Goal: Information Seeking & Learning: Learn about a topic

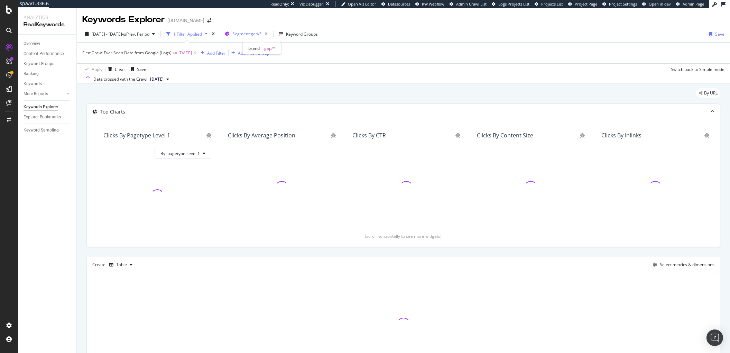
click at [252, 31] on span "Segment: gap/*" at bounding box center [246, 34] width 29 height 6
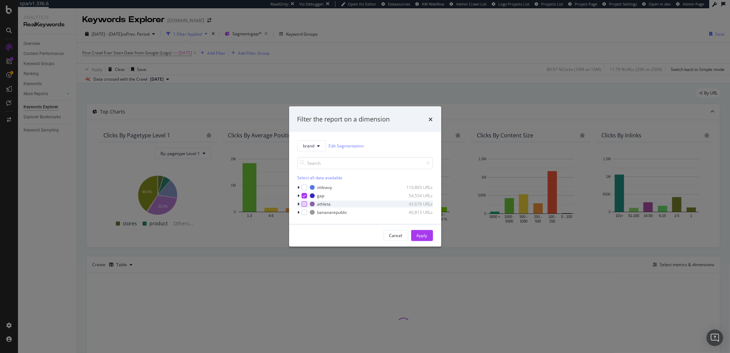
click at [304, 203] on div "modal" at bounding box center [304, 204] width 6 height 6
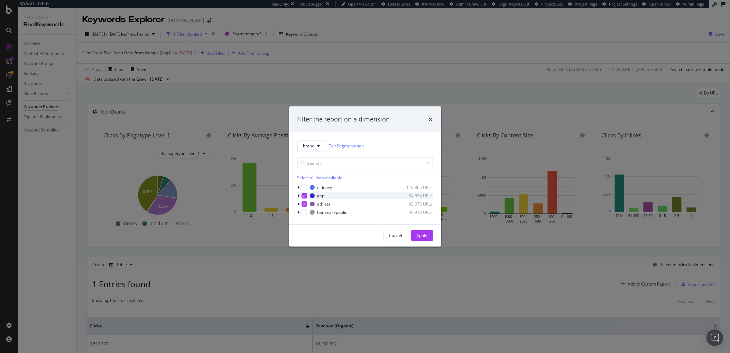
click at [304, 197] on div "modal" at bounding box center [304, 195] width 6 height 6
click at [422, 227] on div "Cancel Apply" at bounding box center [365, 235] width 152 height 22
click at [428, 233] on button "Apply" at bounding box center [422, 234] width 22 height 11
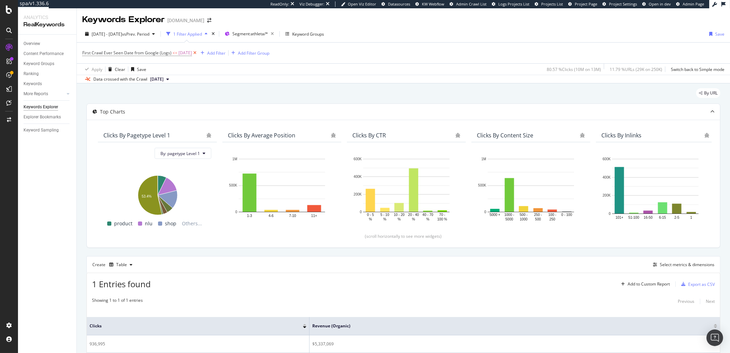
click at [198, 54] on icon at bounding box center [195, 52] width 6 height 7
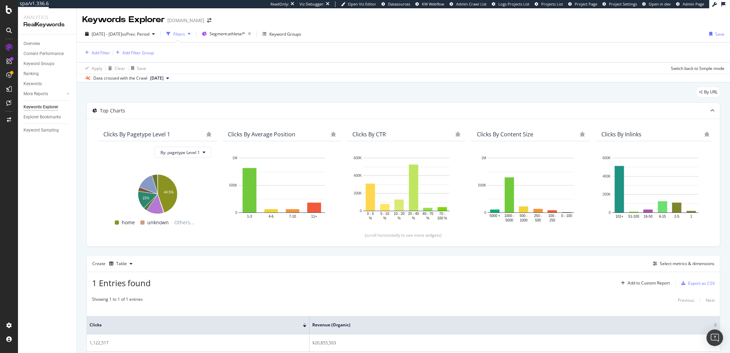
click at [29, 39] on div "Overview" at bounding box center [50, 44] width 53 height 10
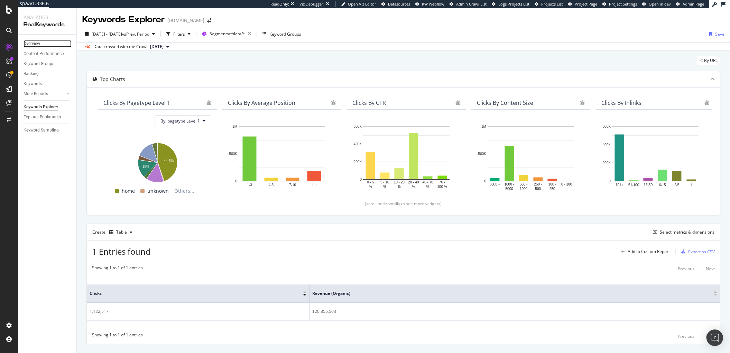
click at [35, 40] on div "Overview" at bounding box center [32, 43] width 17 height 7
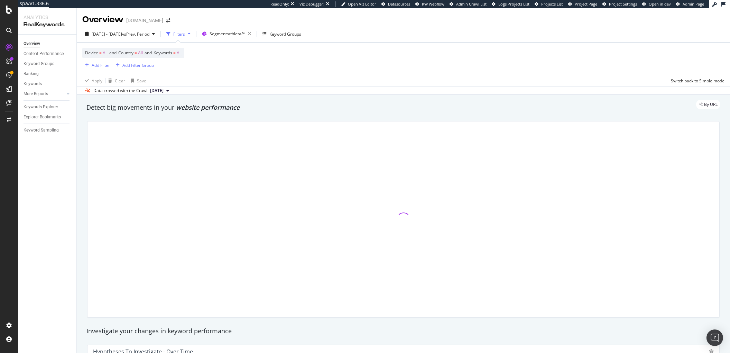
click at [221, 68] on div "Device = All and Country = All and Keywords = All Add Filter Add Filter Group" at bounding box center [403, 59] width 642 height 32
click at [236, 64] on div "Device = All and Country = All and Keywords = All Add Filter Add Filter Group" at bounding box center [403, 59] width 642 height 32
click at [181, 55] on span "All" at bounding box center [179, 53] width 5 height 10
click at [173, 70] on div "button" at bounding box center [175, 69] width 8 height 4
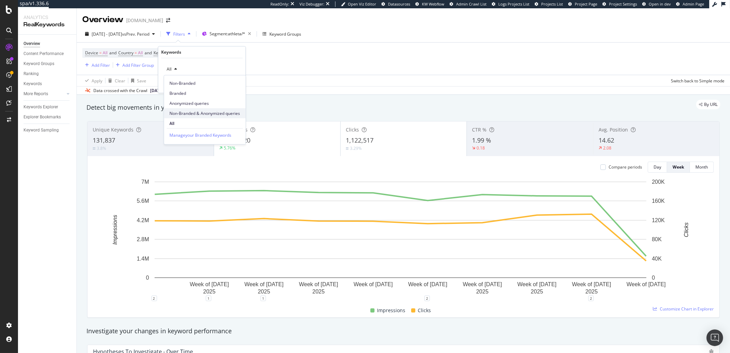
click at [185, 110] on span "Non-Branded & Anonymized queries" at bounding box center [204, 113] width 71 height 6
click at [233, 83] on div "button" at bounding box center [229, 84] width 9 height 4
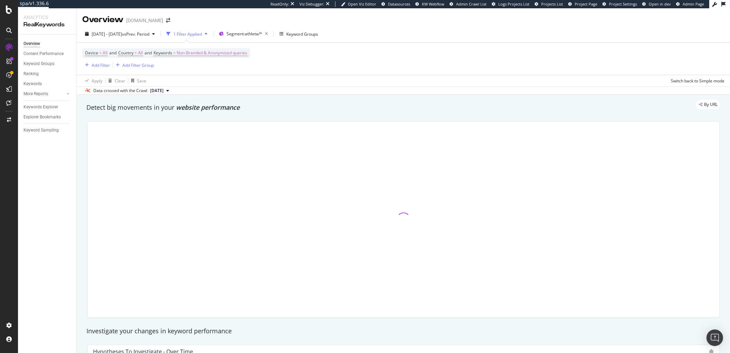
click at [208, 46] on div "Device = All and Country = All and Keywords = Non-Branded & Anonymized queries …" at bounding box center [403, 59] width 642 height 32
click at [205, 50] on span "Non-Branded & Anonymized queries" at bounding box center [212, 53] width 71 height 10
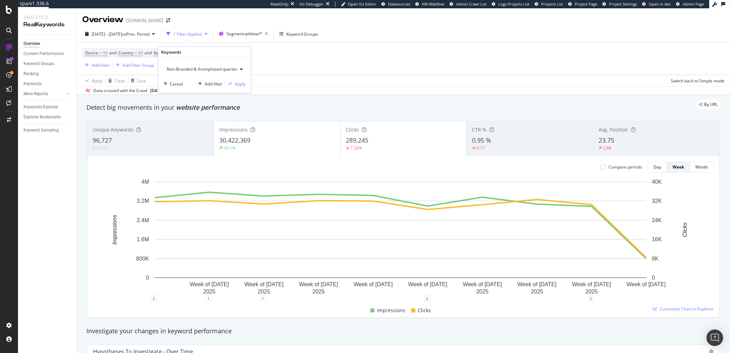
click at [193, 73] on div "Non-Branded & Anonymized queries" at bounding box center [205, 69] width 82 height 10
click at [183, 84] on span "Non-Branded" at bounding box center [205, 83] width 72 height 6
click at [236, 87] on div "Apply" at bounding box center [230, 84] width 20 height 6
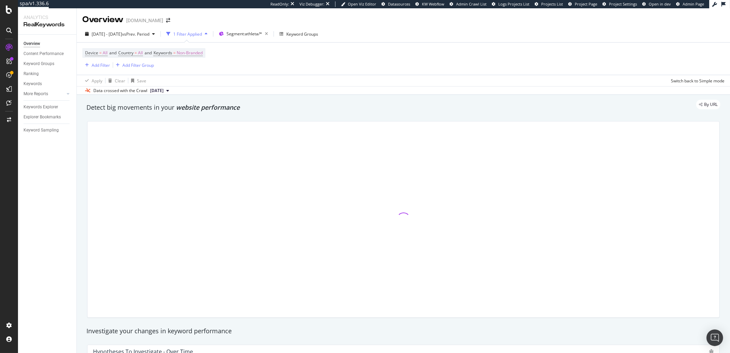
click at [373, 80] on div "Apply Clear Save Switch back to Simple mode" at bounding box center [403, 80] width 653 height 11
click at [113, 37] on div "2025 May. 5th - Jul. 8th vs Prev. Period" at bounding box center [119, 34] width 75 height 10
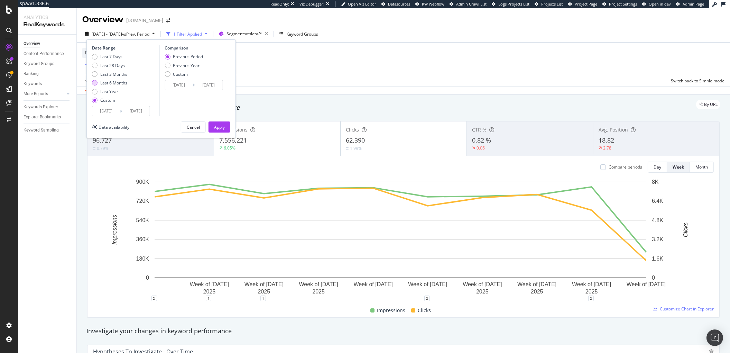
click at [120, 81] on div "Last 6 Months" at bounding box center [113, 83] width 27 height 6
type input "[DATE]"
type input "2024/08/21"
type input "2025/02/18"
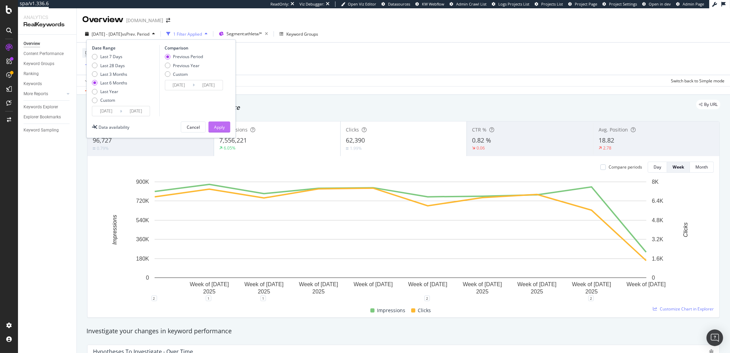
click at [216, 123] on div "Apply" at bounding box center [219, 127] width 11 height 10
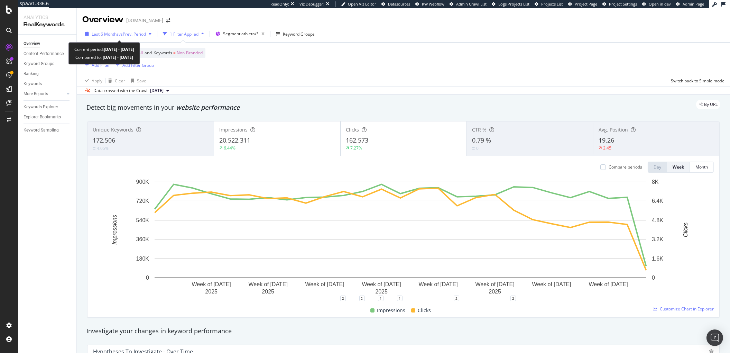
click at [112, 34] on span "Last 6 Months" at bounding box center [105, 34] width 27 height 6
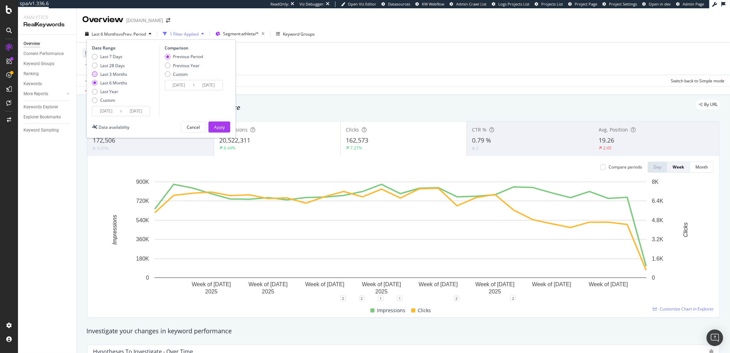
click at [113, 76] on div "Last 3 Months" at bounding box center [113, 74] width 27 height 6
type input "2025/05/19"
type input "2025/02/16"
type input "2025/05/18"
click at [322, 76] on div "Apply Clear Save Switch back to Simple mode" at bounding box center [403, 80] width 653 height 11
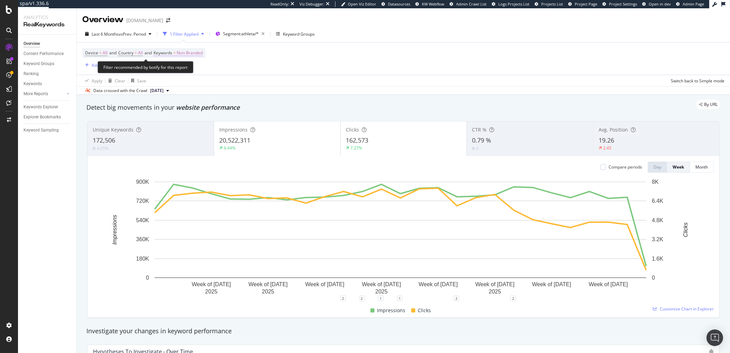
click at [188, 56] on span "Non-Branded" at bounding box center [190, 53] width 26 height 10
click at [299, 77] on div "Apply Clear Save Switch back to Simple mode" at bounding box center [403, 80] width 653 height 11
click at [188, 57] on span "Non-Branded" at bounding box center [190, 53] width 26 height 10
click at [182, 66] on span "Non-Branded" at bounding box center [178, 69] width 29 height 6
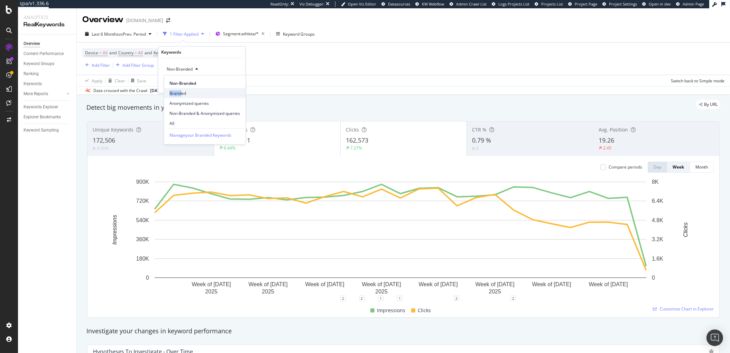
drag, startPoint x: 183, startPoint y: 87, endPoint x: 182, endPoint y: 93, distance: 6.3
click at [182, 93] on div "Non-Branded Branded Anonymized queries Non-Branded & Anonymized queries All" at bounding box center [205, 101] width 82 height 53
click at [182, 93] on span "Branded" at bounding box center [204, 93] width 71 height 6
click at [238, 87] on div "Apply" at bounding box center [234, 84] width 11 height 6
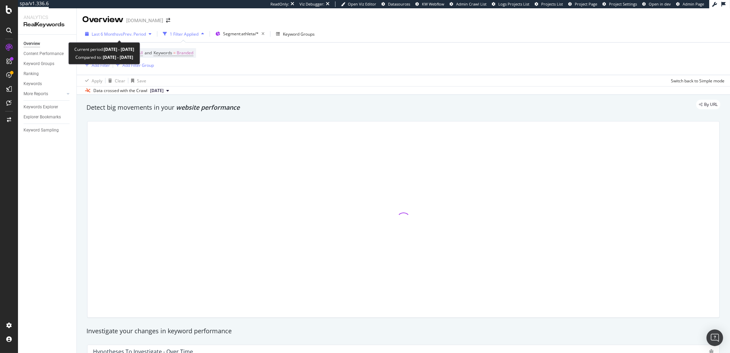
click at [116, 36] on span "Last 6 Months" at bounding box center [105, 34] width 27 height 6
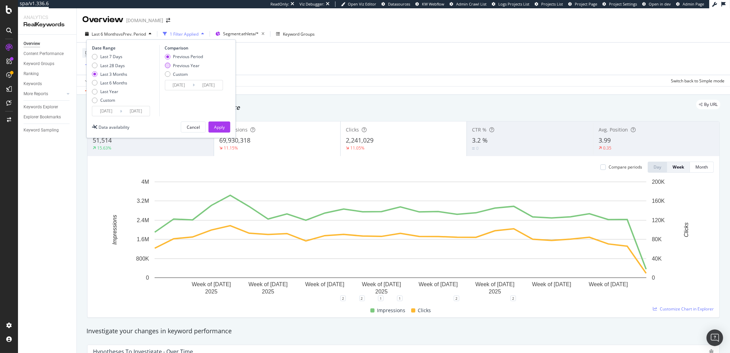
click at [182, 67] on div "Previous Year" at bounding box center [186, 66] width 27 height 6
type input "2024/05/20"
type input "2024/08/19"
click at [222, 129] on div "Apply" at bounding box center [219, 127] width 11 height 6
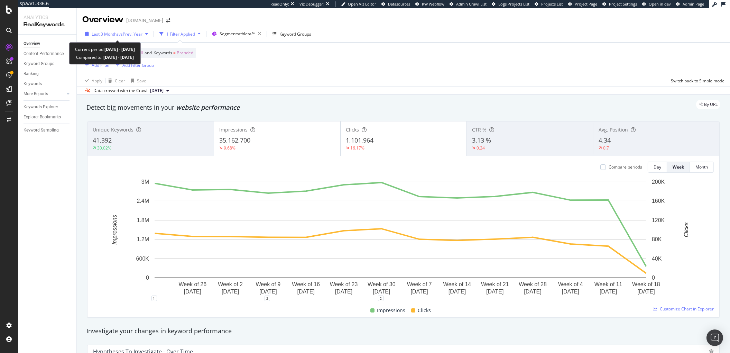
click at [131, 39] on div "Last 3 Months vs Prev. Year" at bounding box center [116, 34] width 68 height 10
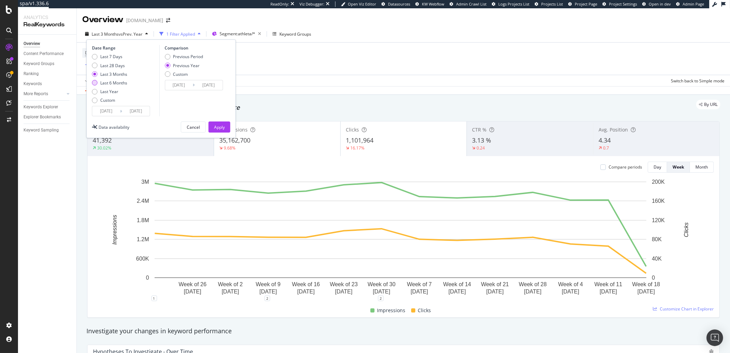
click at [115, 82] on div "Last 6 Months" at bounding box center [113, 83] width 27 height 6
type input "2025/02/19"
type input "2024/02/21"
click at [222, 129] on div "Apply" at bounding box center [219, 127] width 11 height 6
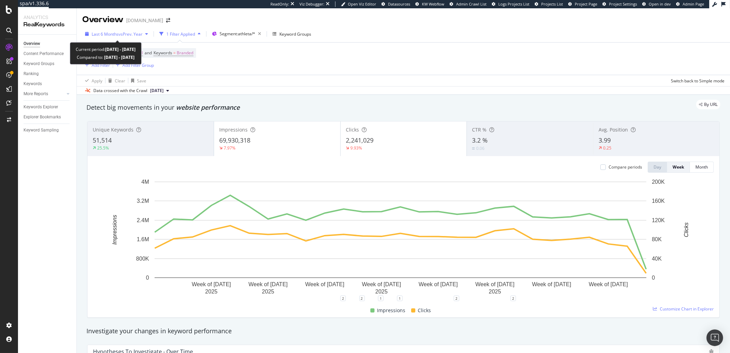
click at [109, 35] on span "Last 6 Months" at bounding box center [105, 34] width 27 height 6
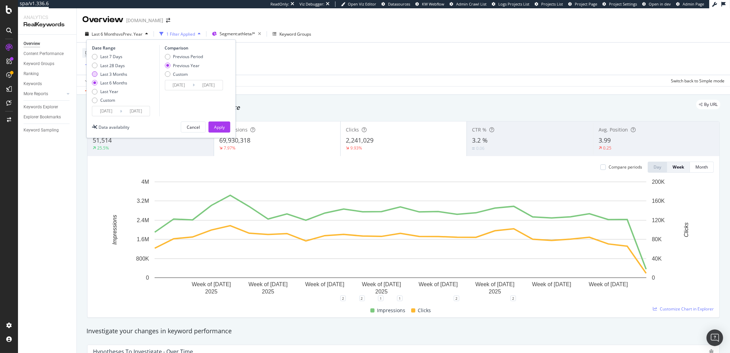
click at [119, 76] on div "Last 3 Months" at bounding box center [113, 74] width 27 height 6
type input "2025/05/19"
type input "2024/05/20"
click at [215, 132] on button "Apply" at bounding box center [219, 126] width 22 height 11
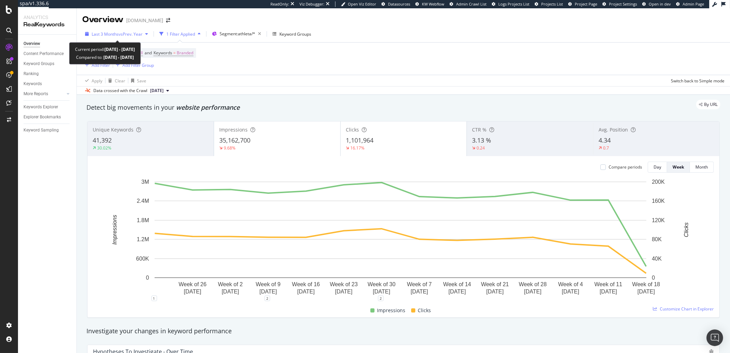
click at [124, 35] on span "vs Prev. Year" at bounding box center [131, 34] width 24 height 6
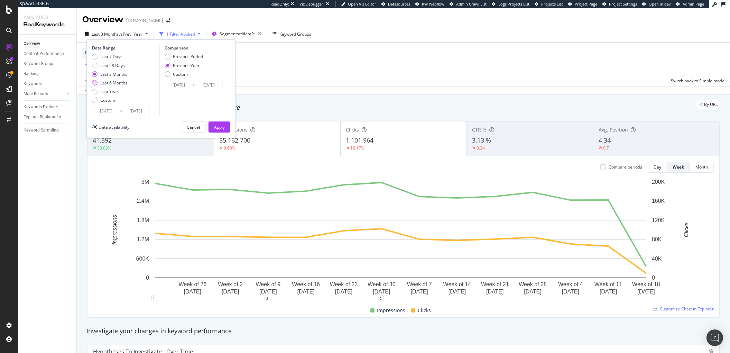
click at [110, 84] on div "Last 6 Months" at bounding box center [113, 83] width 27 height 6
type input "2025/02/19"
type input "2024/02/21"
click at [222, 128] on div "Apply" at bounding box center [219, 127] width 11 height 6
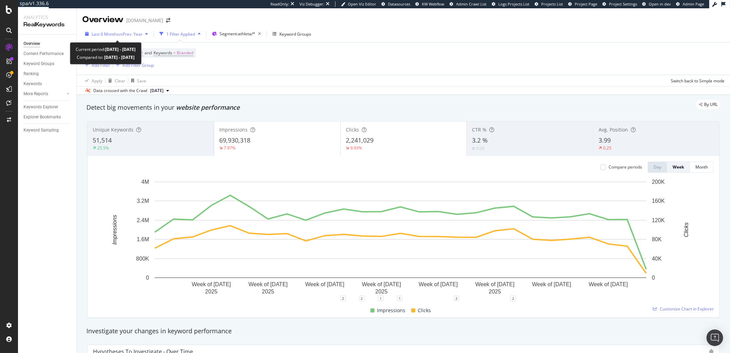
click at [114, 37] on div "Last 6 Months vs Prev. Year" at bounding box center [116, 34] width 68 height 10
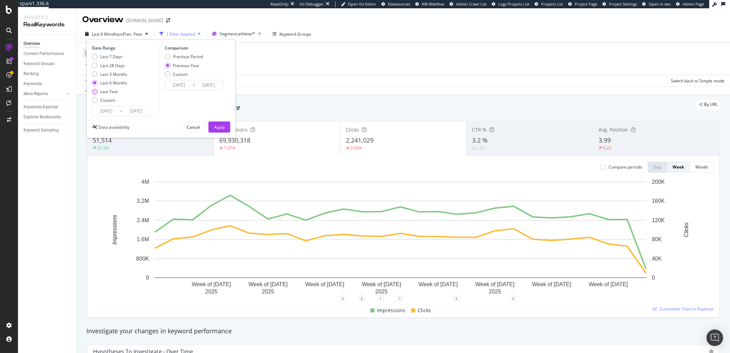
click at [114, 91] on div "Last Year" at bounding box center [109, 91] width 18 height 6
type input "2024/08/19"
type input "2023/08/21"
click at [224, 126] on div "Apply" at bounding box center [219, 127] width 11 height 6
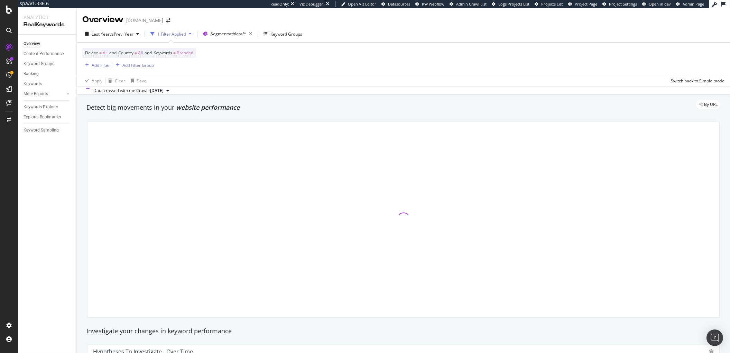
click at [298, 78] on div "Apply Clear Save Switch back to Simple mode" at bounding box center [403, 80] width 653 height 11
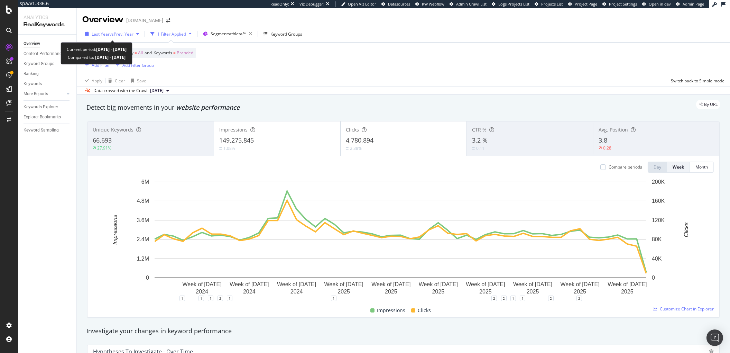
click at [136, 33] on div "button" at bounding box center [137, 34] width 8 height 4
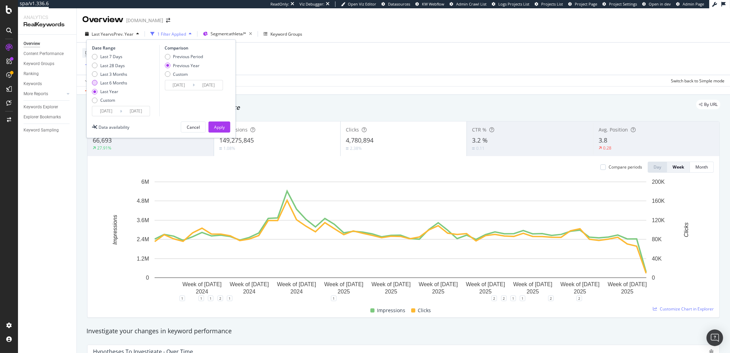
click at [110, 82] on div "Last 6 Months" at bounding box center [113, 83] width 27 height 6
type input "2025/02/19"
type input "2024/02/21"
click at [214, 123] on div "Apply" at bounding box center [219, 127] width 11 height 10
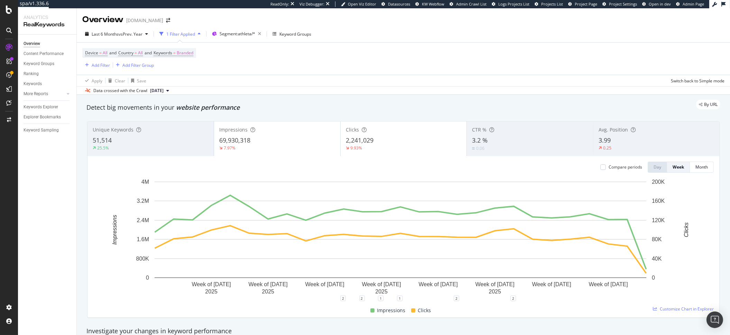
click at [282, 82] on div "Apply Clear Save Switch back to Simple mode" at bounding box center [403, 80] width 653 height 11
click at [430, 55] on div "Device = All and Country = All and Keywords = Branded Add Filter Add Filter Gro…" at bounding box center [403, 59] width 642 height 32
click at [357, 89] on div "Data crossed with the Crawl 2025 Aug. 13th" at bounding box center [403, 90] width 653 height 8
click at [244, 36] on span "Segment: athleta/*" at bounding box center [237, 34] width 36 height 6
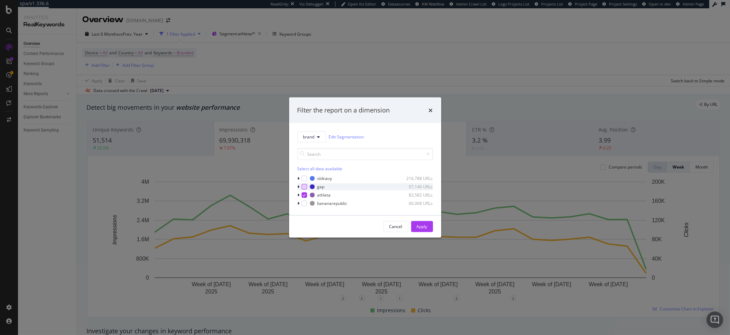
click at [302, 186] on div "modal" at bounding box center [304, 187] width 6 height 6
click at [306, 196] on div "modal" at bounding box center [304, 195] width 6 height 6
click at [428, 225] on button "Apply" at bounding box center [422, 225] width 22 height 11
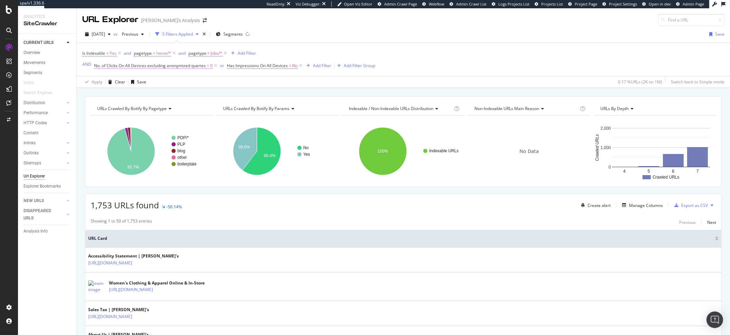
click at [201, 68] on span "No. of Clicks On All Devices excluding anonymized queries" at bounding box center [150, 66] width 112 height 6
click at [215, 81] on div "Apply Clear Save 0.17 % URLs ( 2K on 1M ) Switch back to Simple mode" at bounding box center [403, 81] width 653 height 11
click at [259, 68] on span "Has Impressions On All Devices" at bounding box center [257, 66] width 61 height 6
click at [199, 85] on div "Apply Clear Save 0.17 % URLs ( 2K on 1M ) Switch back to Simple mode" at bounding box center [403, 81] width 653 height 11
click at [194, 68] on span "No. of Clicks On All Devices excluding anonymized queries" at bounding box center [150, 66] width 112 height 6
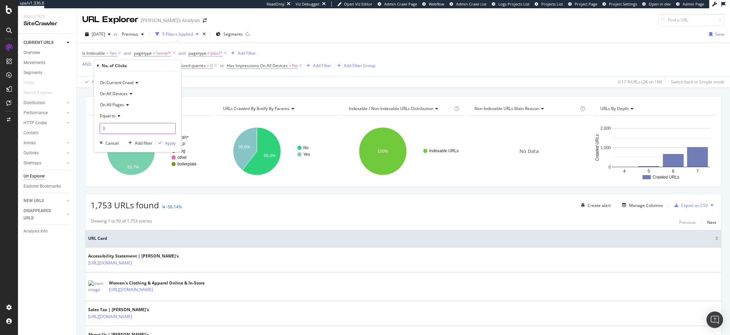
click at [125, 126] on input "0" at bounding box center [138, 128] width 76 height 11
click at [144, 116] on div "Equal to" at bounding box center [138, 115] width 76 height 11
click at [165, 104] on div "On All Pages" at bounding box center [138, 104] width 76 height 11
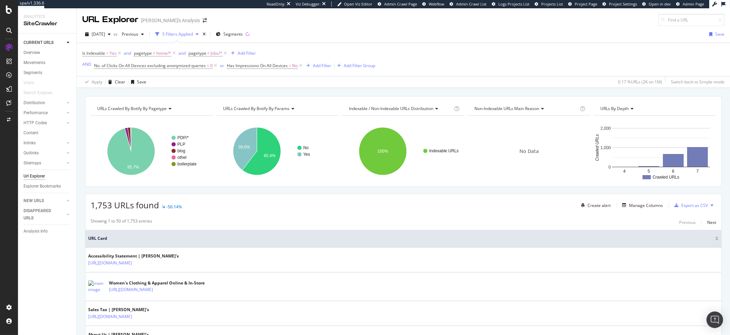
click at [498, 70] on div "Is Indexable = Yes and pagetype ≠ home/* and pagetype ≠ Jobs/* Add Filter AND N…" at bounding box center [403, 59] width 642 height 33
click at [162, 71] on span "No. of Clicks On All Devices excluding anonymized queries = 0" at bounding box center [156, 66] width 124 height 10
click at [166, 68] on span "No. of Clicks On All Devices excluding anonymized queries" at bounding box center [150, 66] width 112 height 6
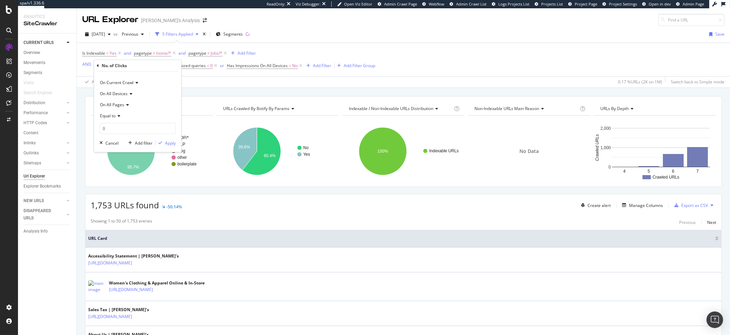
click at [109, 118] on span "Equal to" at bounding box center [108, 116] width 16 height 6
click at [144, 168] on div "Greater than" at bounding box center [138, 165] width 74 height 9
click at [166, 144] on div "Apply" at bounding box center [170, 143] width 11 height 6
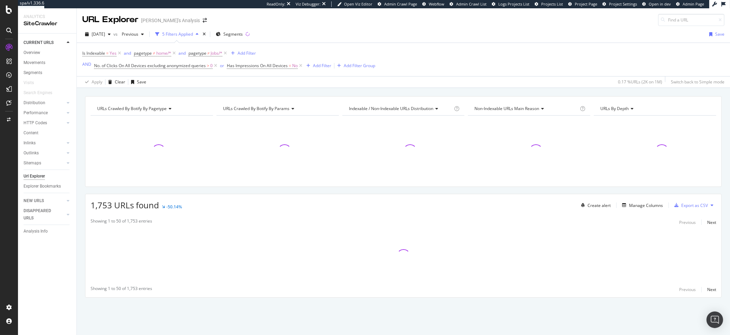
click at [250, 71] on div "Is Indexable = Yes and pagetype ≠ home/* and pagetype ≠ Jobs/* Add Filter AND N…" at bounding box center [403, 59] width 642 height 33
click at [247, 64] on span "Has Impressions On All Devices" at bounding box center [257, 66] width 61 height 6
click at [240, 103] on icon at bounding box center [240, 105] width 5 height 4
click at [235, 120] on div "Yes" at bounding box center [271, 118] width 74 height 9
click at [307, 122] on div "Apply" at bounding box center [303, 119] width 11 height 6
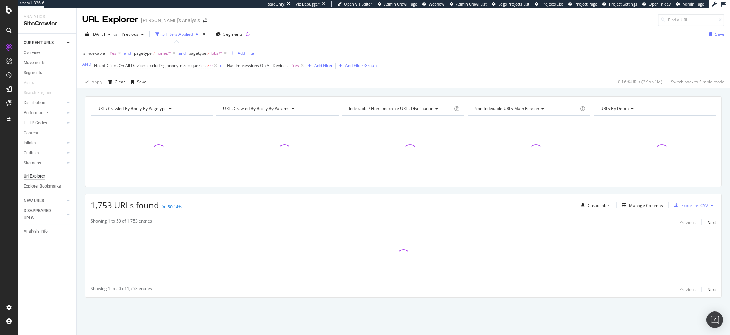
click at [458, 59] on div "Is Indexable = Yes and pagetype ≠ home/* and pagetype ≠ Jobs/* Add Filter AND N…" at bounding box center [403, 59] width 642 height 33
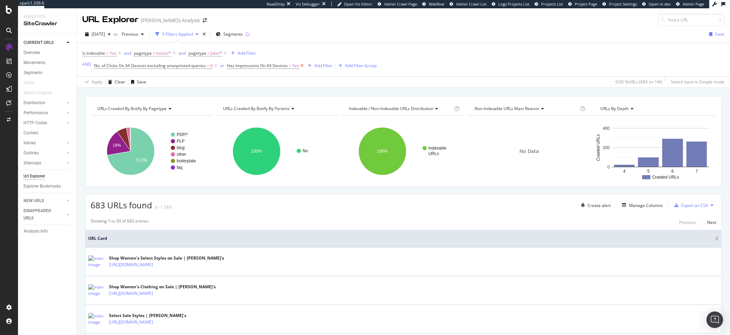
click at [299, 66] on icon at bounding box center [302, 65] width 6 height 7
click at [301, 67] on icon at bounding box center [302, 65] width 6 height 7
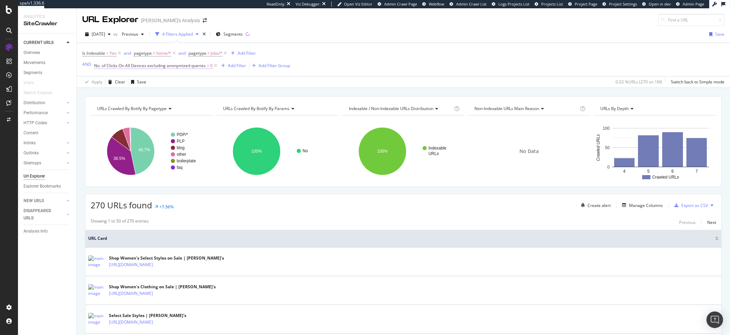
click at [210, 69] on span "0" at bounding box center [211, 66] width 2 height 10
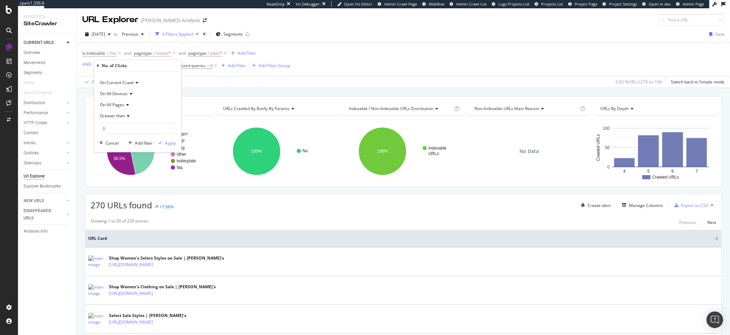
click at [339, 64] on div "Is Indexable = Yes and pagetype ≠ home/* and pagetype ≠ Jobs/* Add Filter AND N…" at bounding box center [403, 59] width 642 height 33
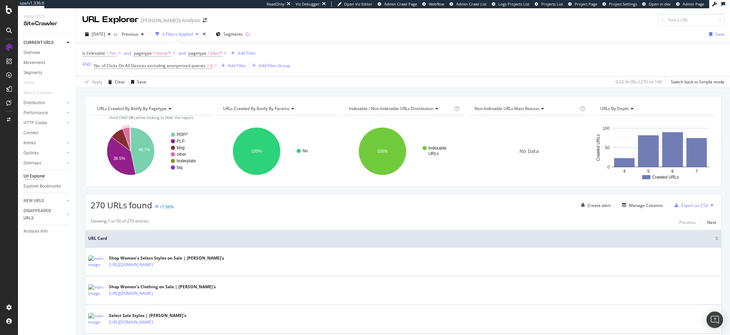
click at [613, 204] on div "Create alert Manage Columns Export as CSV" at bounding box center [647, 205] width 138 height 12
click at [622, 205] on icon "button" at bounding box center [624, 205] width 4 height 4
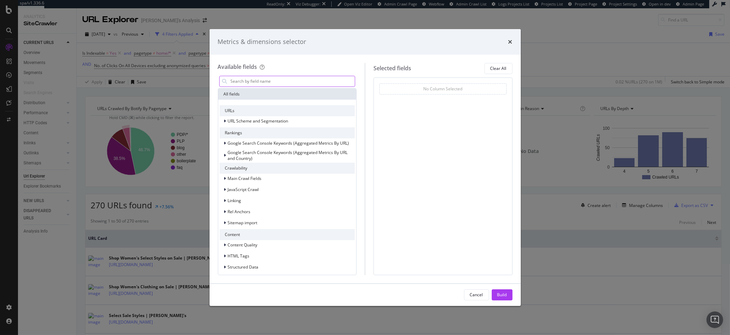
click at [300, 80] on input "modal" at bounding box center [292, 81] width 125 height 10
type input "v"
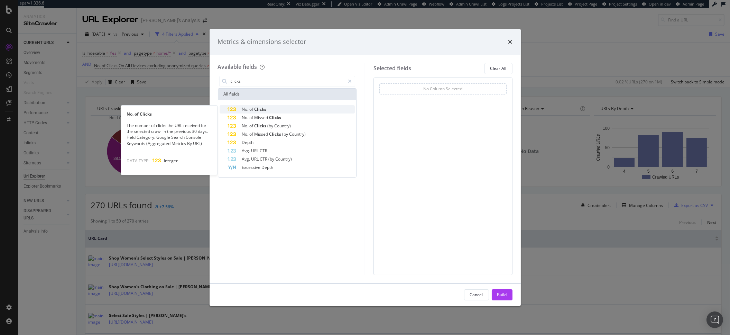
type input "clicks"
click at [262, 110] on span "Clicks" at bounding box center [260, 109] width 12 height 6
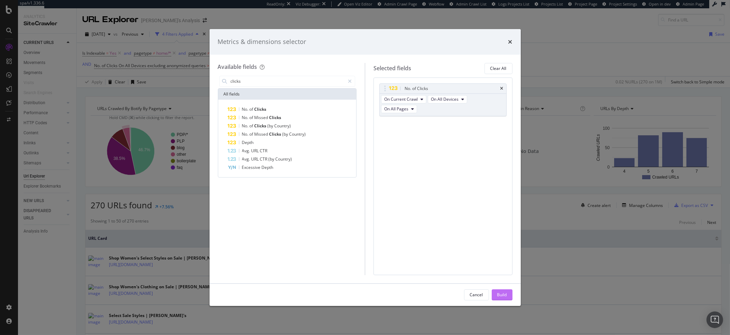
click at [507, 297] on button "Build" at bounding box center [501, 294] width 21 height 11
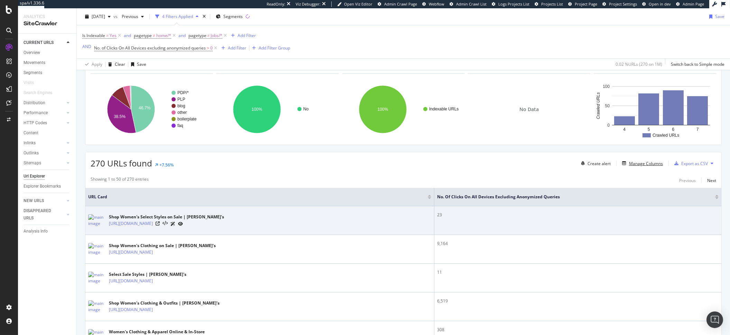
scroll to position [69, 0]
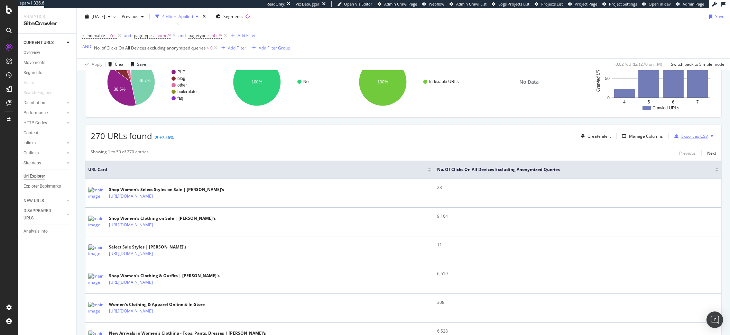
click at [686, 139] on div "Export as CSV" at bounding box center [694, 136] width 27 height 6
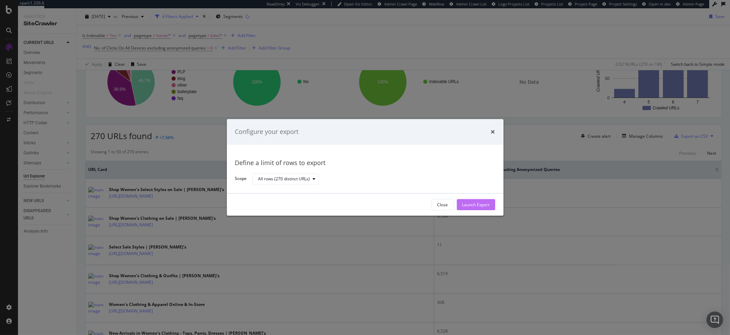
click at [462, 207] on div "Launch Export" at bounding box center [475, 204] width 27 height 6
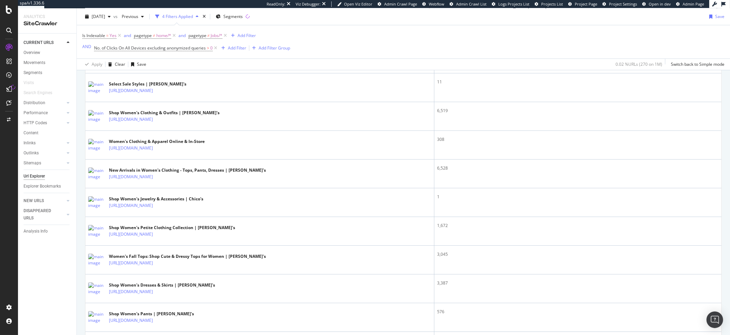
scroll to position [0, 0]
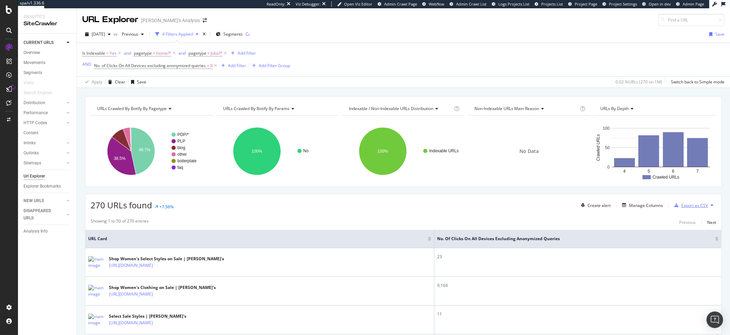
click at [692, 207] on div "Export as CSV" at bounding box center [694, 205] width 27 height 6
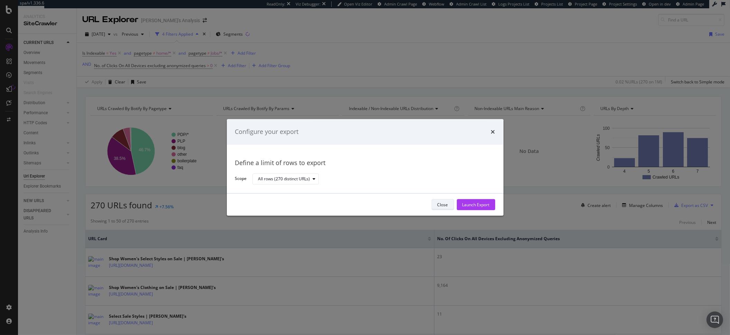
click at [443, 205] on div "Close" at bounding box center [442, 204] width 11 height 6
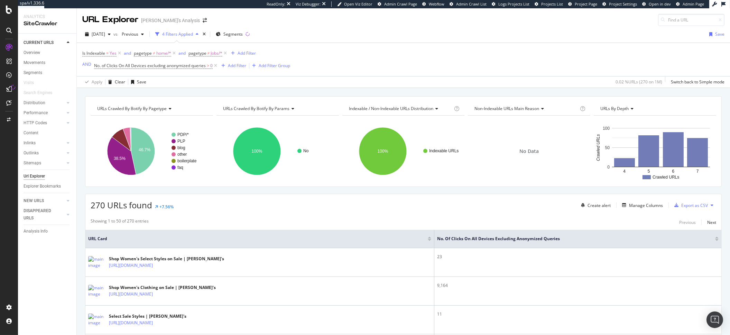
click at [710, 207] on icon at bounding box center [711, 205] width 3 height 4
click at [598, 223] on div "Showing 1 to 50 of 270 entries Previous Next" at bounding box center [403, 222] width 636 height 8
click at [674, 206] on icon "button" at bounding box center [676, 205] width 4 height 4
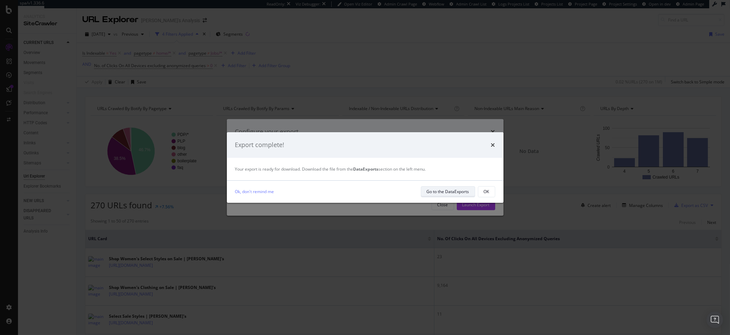
click at [432, 191] on div "Go to the DataExports" at bounding box center [447, 191] width 43 height 6
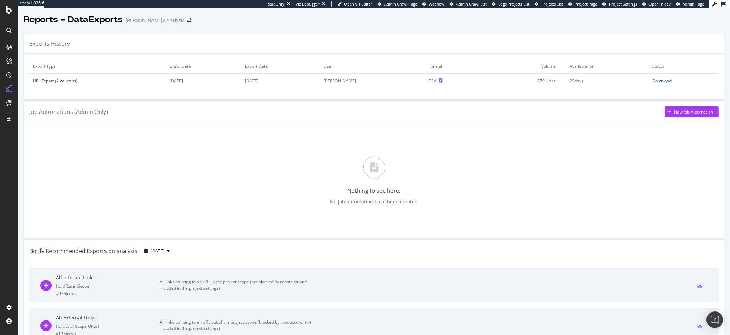
click at [652, 82] on div "Download" at bounding box center [661, 81] width 19 height 6
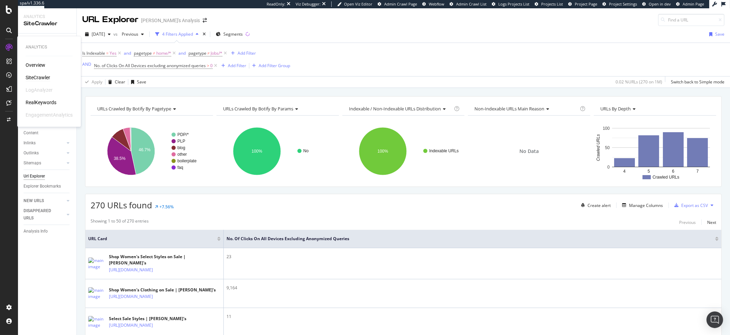
click at [46, 77] on div "SiteCrawler" at bounding box center [38, 77] width 25 height 7
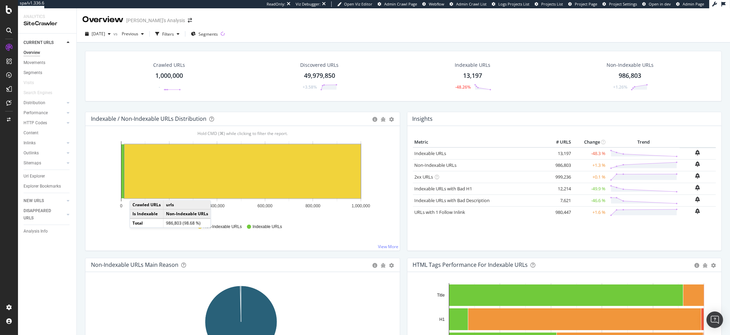
click at [163, 167] on rect "A chart." at bounding box center [242, 171] width 236 height 54
click at [163, 167] on div "Crawled URLs 1,000,000 - Discovered URLs 49,979,850 +3.58% Indexable URLs 13,19…" at bounding box center [403, 206] width 653 height 326
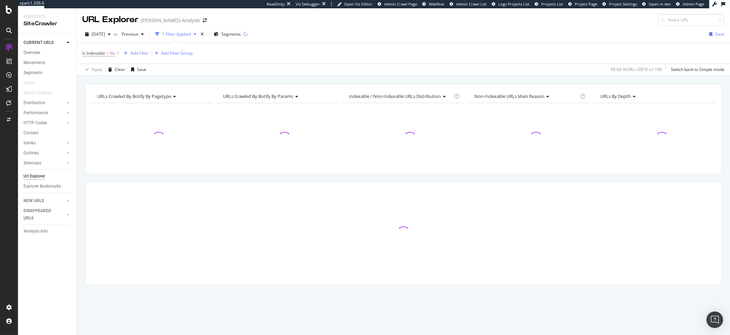
click at [286, 62] on div "Is Indexable = No Add Filter Add Filter Group" at bounding box center [403, 53] width 642 height 21
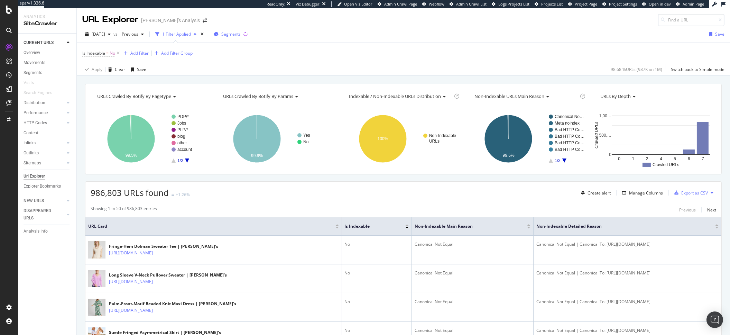
click at [241, 37] on span "Segments" at bounding box center [230, 34] width 19 height 6
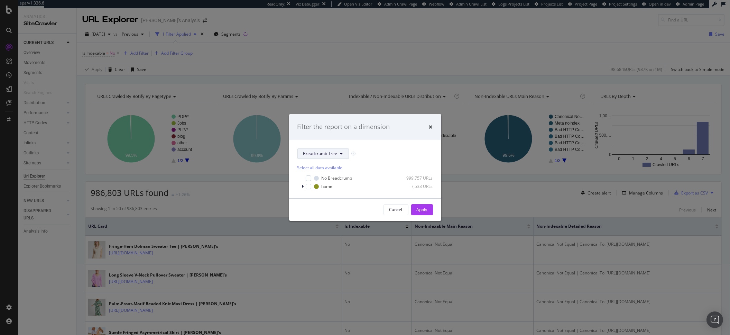
click at [328, 153] on span "Breadcrumb Tree" at bounding box center [320, 153] width 34 height 6
click at [316, 181] on span "pagetype" at bounding box center [325, 178] width 45 height 6
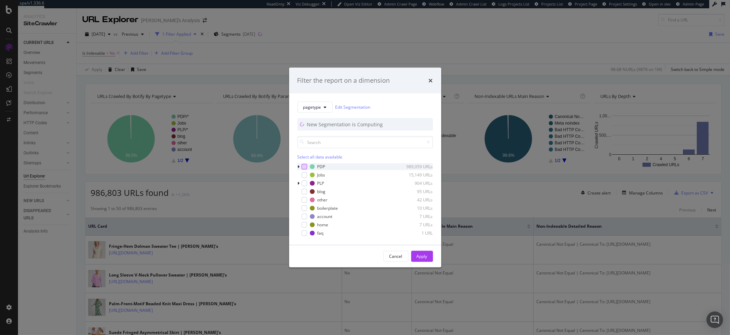
click at [302, 166] on div "modal" at bounding box center [304, 166] width 6 height 6
click at [304, 180] on div "modal" at bounding box center [304, 183] width 6 height 6
click at [424, 259] on div "Apply" at bounding box center [421, 256] width 11 height 10
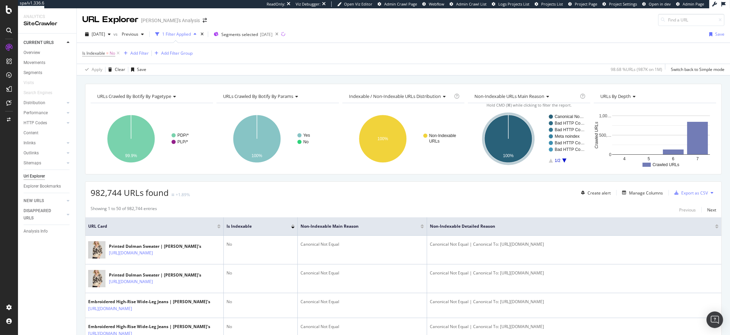
click at [121, 194] on span "982,744 URLs found" at bounding box center [130, 192] width 78 height 11
drag, startPoint x: 118, startPoint y: 196, endPoint x: 88, endPoint y: 193, distance: 29.1
click at [88, 193] on div "982,744 URLs found +1.89% Create alert Manage Columns Export as CSV" at bounding box center [403, 189] width 636 height 17
click at [118, 198] on span "982,744 URLs found" at bounding box center [130, 192] width 78 height 11
drag, startPoint x: 95, startPoint y: 192, endPoint x: 121, endPoint y: 192, distance: 26.3
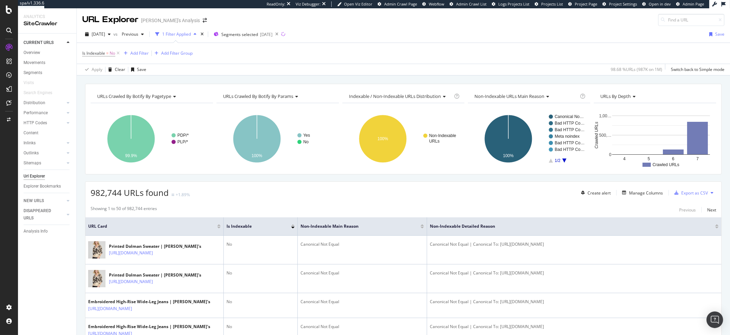
click at [127, 195] on span "982,744 URLs found" at bounding box center [130, 192] width 78 height 11
click at [121, 194] on span "982,744 URLs found" at bounding box center [130, 192] width 78 height 11
drag, startPoint x: 119, startPoint y: 194, endPoint x: 96, endPoint y: 193, distance: 23.2
click at [92, 195] on span "982,744 URLs found" at bounding box center [130, 192] width 78 height 11
click at [131, 197] on span "982,744 URLs found" at bounding box center [130, 192] width 78 height 11
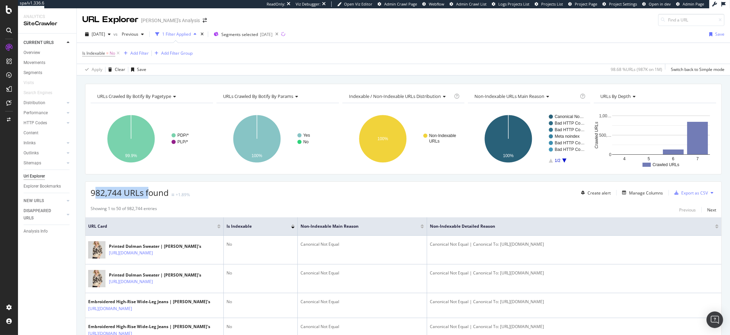
drag, startPoint x: 149, startPoint y: 196, endPoint x: 99, endPoint y: 190, distance: 50.5
click at [96, 196] on span "982,744 URLs found" at bounding box center [130, 192] width 78 height 11
click at [294, 208] on div "Showing 1 to 50 of 982,744 entries Previous Next" at bounding box center [403, 209] width 636 height 8
drag, startPoint x: 123, startPoint y: 196, endPoint x: 87, endPoint y: 196, distance: 35.9
click at [87, 196] on div "982,744 URLs found +1.89% Create alert Manage Columns Export as CSV" at bounding box center [403, 189] width 636 height 17
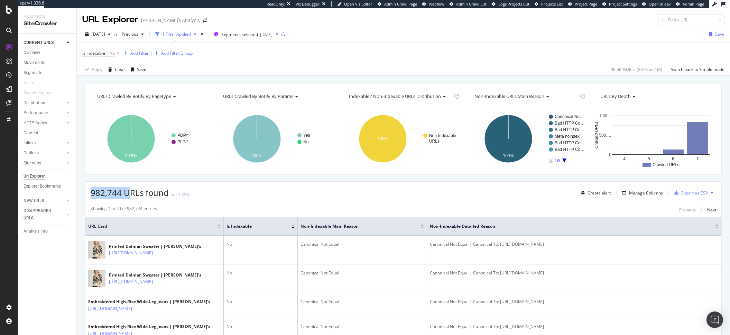
click at [98, 191] on span "982,744 URLs found" at bounding box center [130, 192] width 78 height 11
drag, startPoint x: 91, startPoint y: 192, endPoint x: 217, endPoint y: 195, distance: 125.5
click at [213, 197] on div "982,744 URLs found +1.89% Create alert Manage Columns Export as CSV" at bounding box center [403, 189] width 636 height 17
click at [236, 197] on div "982,744 URLs found +1.89% Create alert Manage Columns Export as CSV" at bounding box center [403, 189] width 636 height 17
click at [167, 197] on span "982,744 URLs found" at bounding box center [130, 192] width 78 height 11
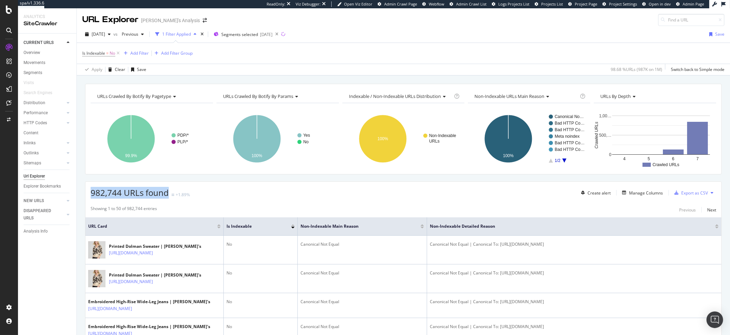
drag, startPoint x: 167, startPoint y: 197, endPoint x: 88, endPoint y: 198, distance: 78.5
click at [88, 198] on div "982,744 URLs found +1.89% Create alert Manage Columns Export as CSV" at bounding box center [403, 189] width 636 height 17
click at [290, 197] on div "982,744 URLs found +1.89% Create alert Manage Columns Export as CSV" at bounding box center [403, 189] width 636 height 17
click at [121, 194] on span "982,744 URLs found" at bounding box center [130, 192] width 78 height 11
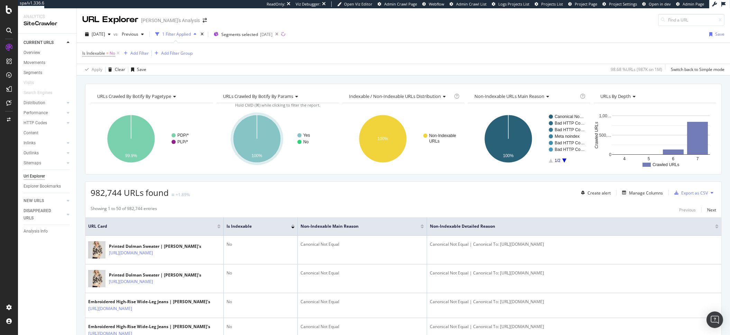
click at [104, 195] on span "982,744 URLs found" at bounding box center [130, 192] width 78 height 11
click at [173, 191] on div "982,744 URLs found +1.89%" at bounding box center [140, 193] width 99 height 12
click at [179, 196] on div "+1.89%" at bounding box center [183, 194] width 14 height 6
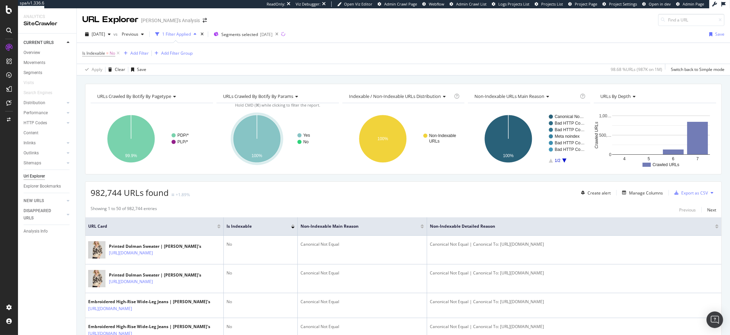
click at [155, 194] on span "982,744 URLs found" at bounding box center [130, 192] width 78 height 11
click at [203, 195] on div "982,744 URLs found +1.89% Create alert Manage Columns Export as CSV" at bounding box center [403, 189] width 636 height 17
drag, startPoint x: 123, startPoint y: 195, endPoint x: 240, endPoint y: 159, distance: 122.4
click at [89, 191] on div "982,744 URLs found +1.89% Create alert Manage Columns Export as CSV" at bounding box center [403, 189] width 636 height 17
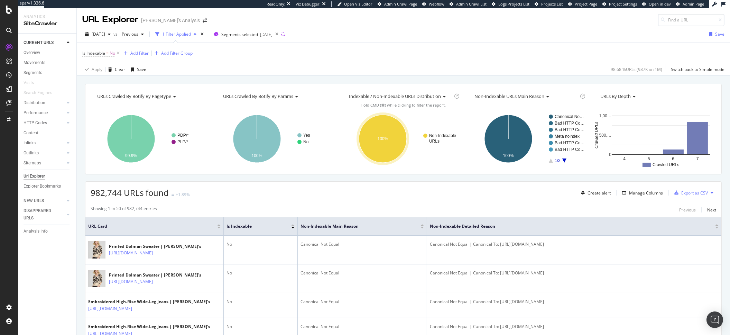
click at [237, 61] on div "Is Indexable = No Add Filter Add Filter Group" at bounding box center [403, 53] width 642 height 21
click at [119, 55] on icon at bounding box center [118, 53] width 6 height 7
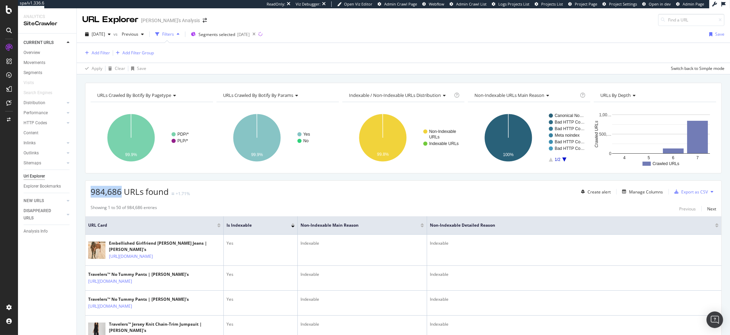
drag, startPoint x: 119, startPoint y: 192, endPoint x: 83, endPoint y: 191, distance: 36.7
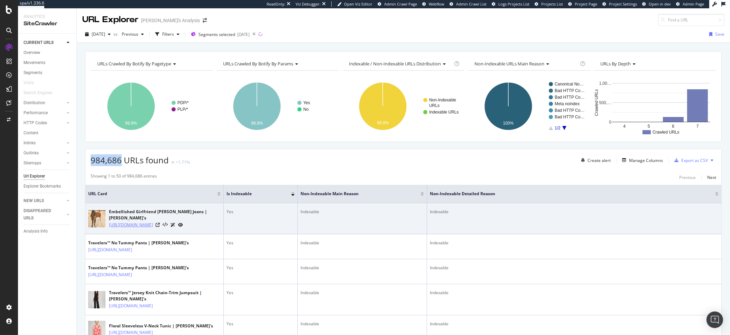
copy span "984,686"
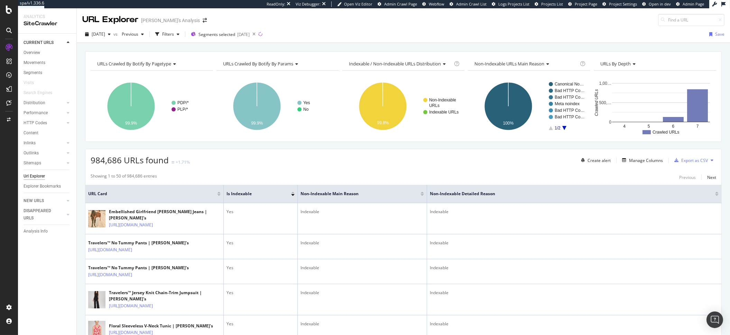
click at [323, 158] on div "984,686 URLs found +1.71% Create alert Manage Columns Export as CSV" at bounding box center [403, 157] width 636 height 17
click at [46, 105] on div "RealKeywords" at bounding box center [41, 102] width 31 height 7
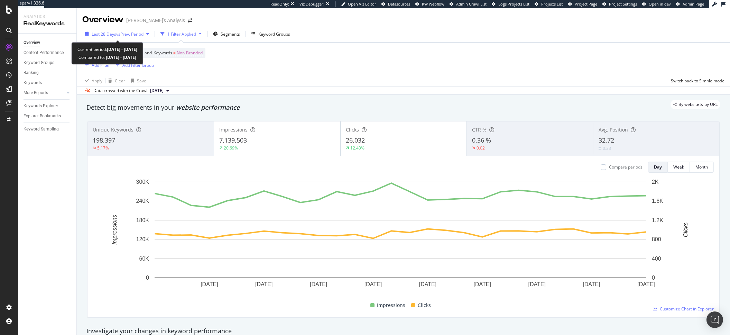
click at [134, 32] on span "vs Prev. Period" at bounding box center [129, 34] width 27 height 6
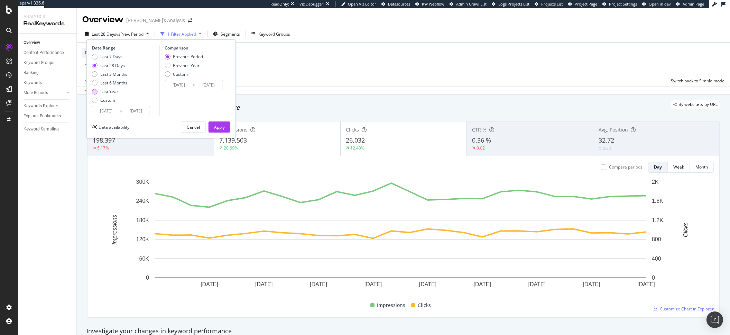
click at [102, 91] on div "Last Year" at bounding box center [109, 91] width 18 height 6
type input "2024/08/18"
click at [198, 121] on div "Date Range Last 7 Days Last 28 Days Last 3 Months Last 6 Months Last Year Custo…" at bounding box center [160, 88] width 149 height 98
click at [239, 130] on span "Impressions" at bounding box center [233, 129] width 28 height 7
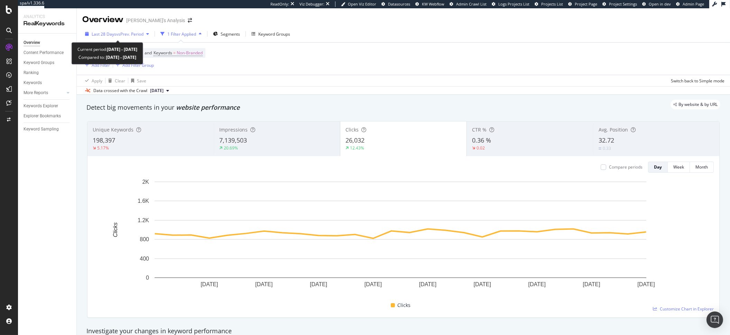
click at [102, 31] on span "Last 28 Days" at bounding box center [104, 34] width 25 height 6
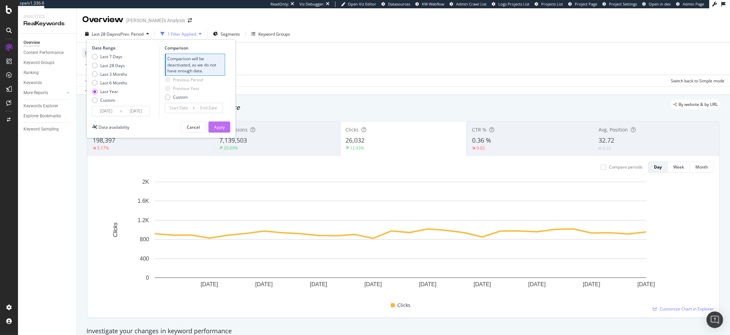
click at [223, 127] on div "Apply" at bounding box center [219, 127] width 11 height 6
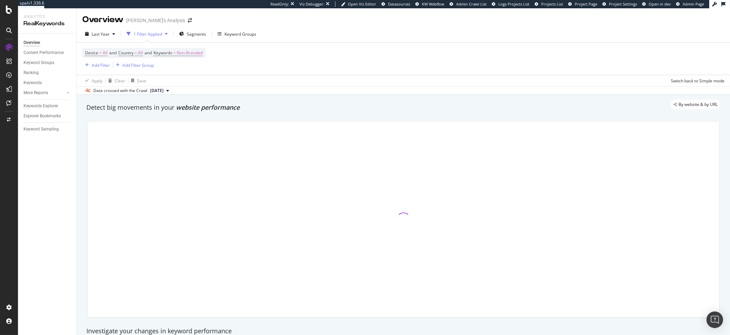
click at [322, 71] on div "Device = All and Country = All and Keywords = Non-Branded Add Filter Add Filter…" at bounding box center [403, 59] width 642 height 32
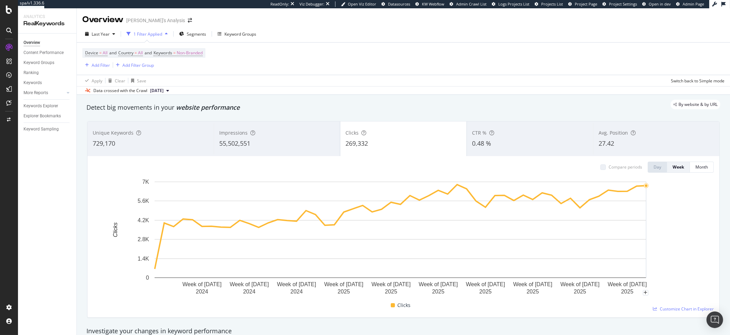
click at [673, 247] on rect "A chart." at bounding box center [400, 238] width 614 height 120
click at [691, 272] on rect "A chart." at bounding box center [400, 238] width 614 height 120
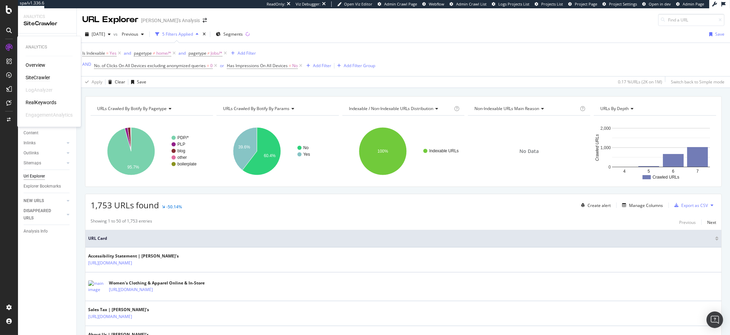
click at [37, 66] on div "Overview" at bounding box center [36, 65] width 20 height 7
click at [451, 61] on div "Is Indexable = Yes and pagetype ≠ home/* and pagetype ≠ Jobs/* Add Filter AND N…" at bounding box center [403, 59] width 642 height 33
click at [456, 62] on div "Is Indexable = Yes and pagetype ≠ home/* and pagetype ≠ Jobs/* Add Filter AND N…" at bounding box center [403, 59] width 642 height 33
click at [217, 66] on icon at bounding box center [216, 65] width 6 height 7
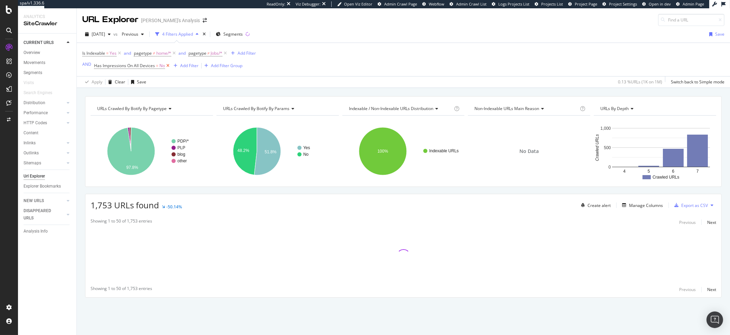
click at [167, 66] on icon at bounding box center [168, 65] width 6 height 7
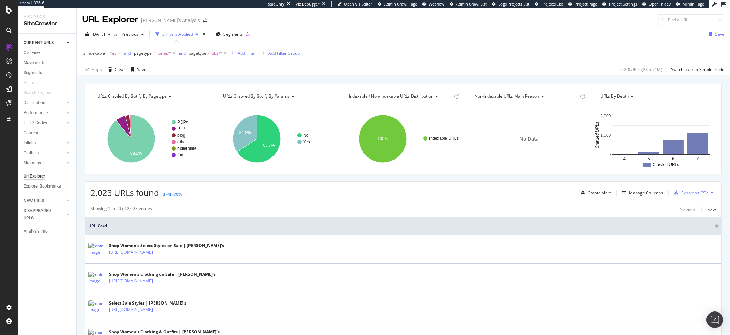
click at [359, 53] on div "Is Indexable = Yes and pagetype ≠ home/* and pagetype ≠ Jobs/* Add Filter Add F…" at bounding box center [403, 53] width 642 height 21
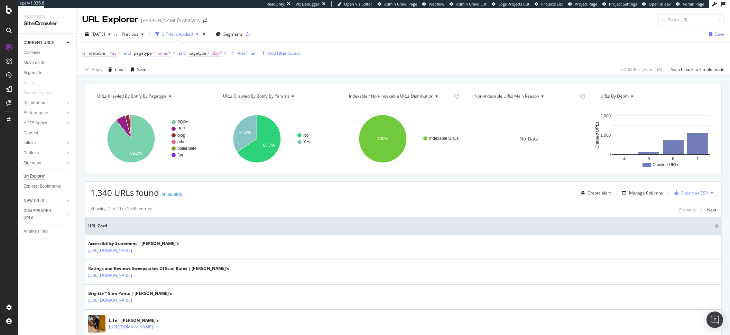
click at [159, 54] on span "home/*" at bounding box center [163, 53] width 15 height 10
click at [364, 48] on div "Is Indexable = Yes and pagetype ≠ home/* and pagetype ≠ Jobs/* Add Filter Add F…" at bounding box center [403, 53] width 642 height 21
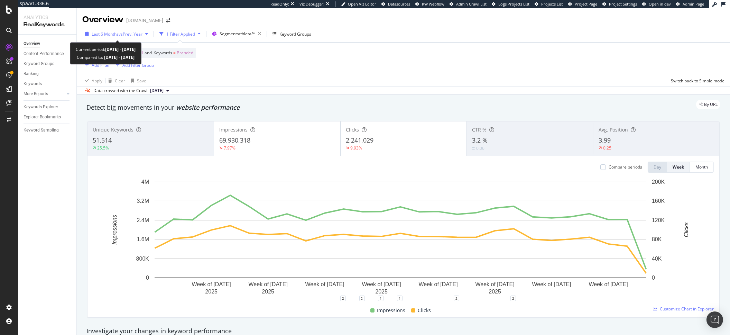
click at [109, 33] on span "Last 6 Months" at bounding box center [105, 34] width 27 height 6
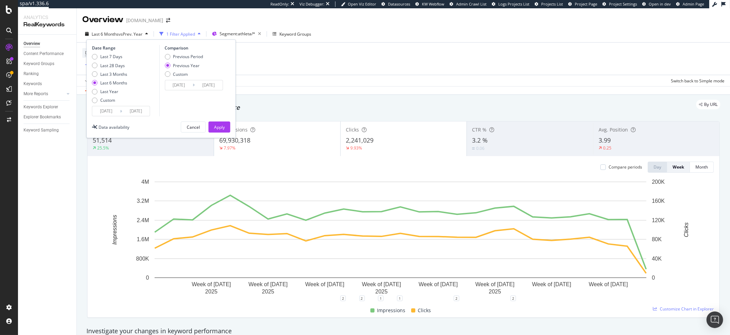
click at [110, 114] on input "[DATE]" at bounding box center [106, 111] width 28 height 10
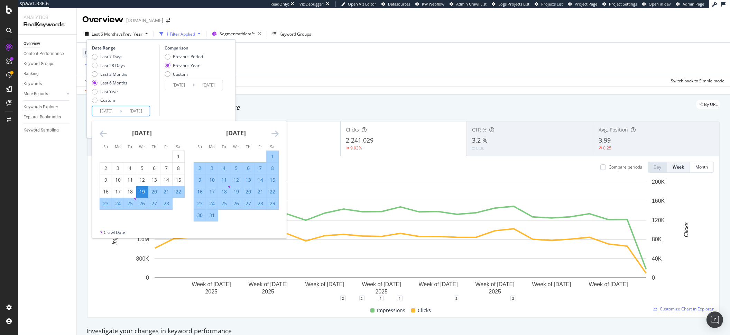
click at [275, 135] on icon "Move forward to switch to the next month." at bounding box center [274, 133] width 7 height 8
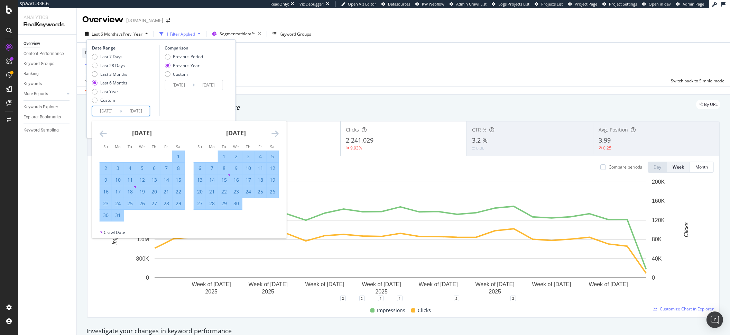
click at [157, 203] on div "27" at bounding box center [154, 203] width 12 height 7
type input "2025/03/27"
type input "2024/03/28"
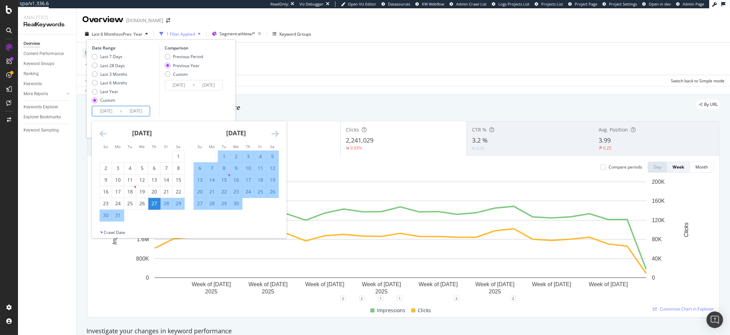
click at [272, 133] on icon "Move forward to switch to the next month." at bounding box center [274, 133] width 7 height 8
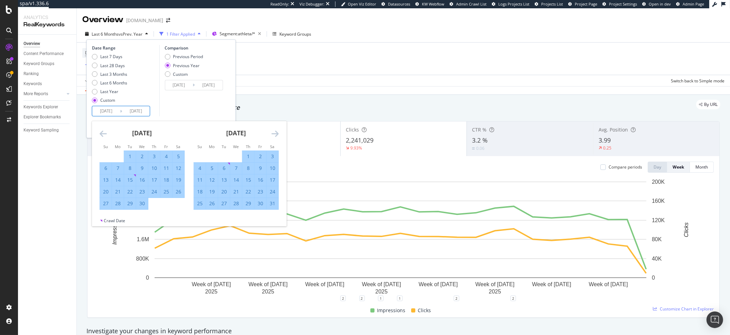
click at [263, 204] on div "30" at bounding box center [260, 203] width 12 height 7
type input "2025/05/30"
type input "2024/05/31"
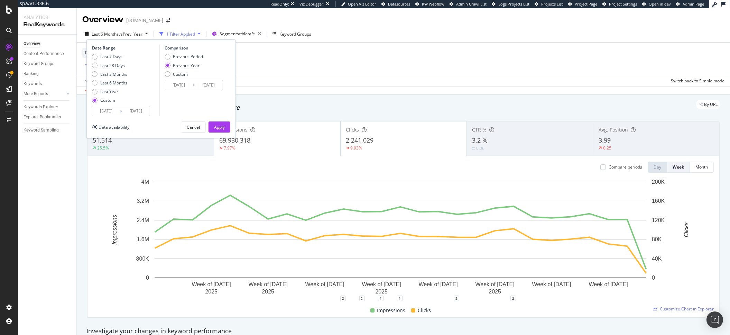
click at [232, 126] on div "Date Range Last 7 Days Last 28 Days Last 3 Months Last 6 Months Last Year Custo…" at bounding box center [160, 88] width 149 height 98
click at [226, 127] on button "Apply" at bounding box center [219, 126] width 22 height 11
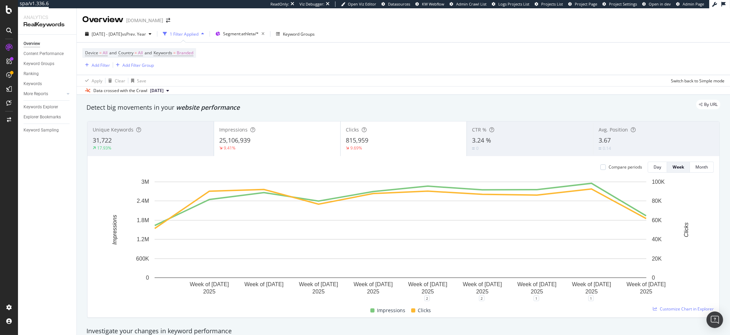
click at [139, 40] on div "2025 Mar. 27th - May. 30th vs Prev. Year 1 Filter Applied Segment: athleta/* Ke…" at bounding box center [403, 35] width 653 height 14
click at [137, 38] on div "2025 Mar. 27th - May. 30th vs Prev. Year" at bounding box center [118, 34] width 72 height 10
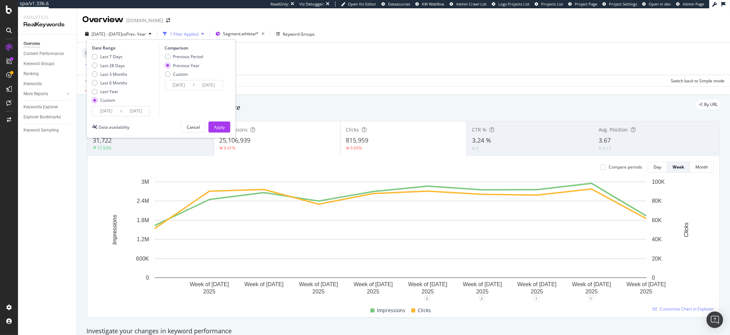
click at [102, 110] on input "2025/03/27" at bounding box center [106, 111] width 28 height 10
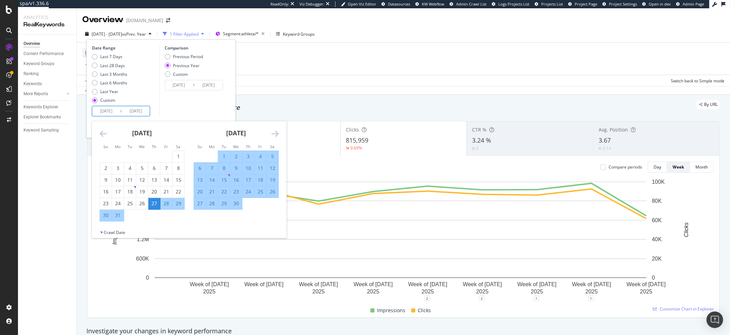
click at [283, 140] on div "February 2025 1 2 3 4 5 6 7 8 9 10 11 12 13 14 15 16 17 18 19 20 21 22 23 24 25…" at bounding box center [283, 171] width 376 height 100
click at [281, 135] on div "April 2025 1 2 3 4 5 6 7 8 9 10 11 12 13 14 15 16 17 18 19 20 21 22 23 24 25 26…" at bounding box center [236, 165] width 94 height 88
click at [274, 135] on icon "Move forward to switch to the next month." at bounding box center [274, 133] width 7 height 8
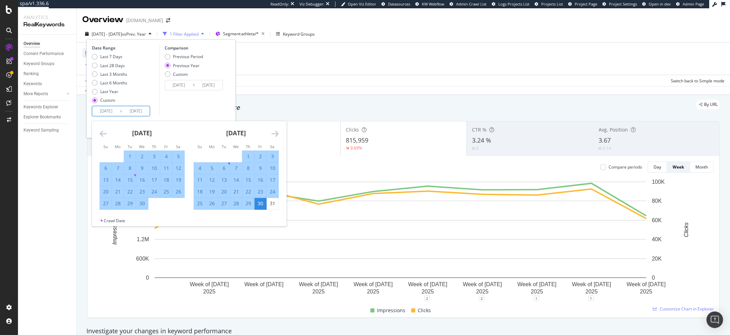
click at [214, 161] on td "Calendar" at bounding box center [212, 156] width 12 height 12
click at [212, 169] on div "5" at bounding box center [212, 168] width 12 height 7
type input "[DATE]"
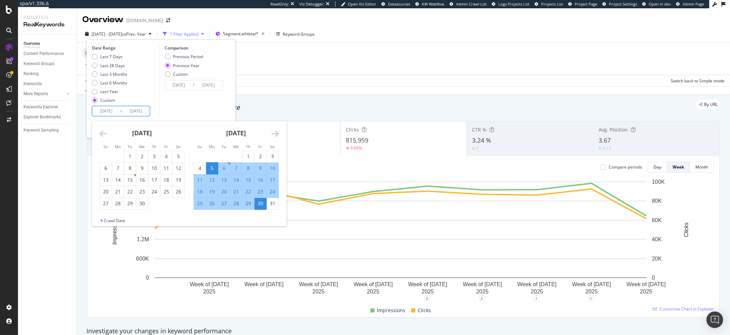
click at [274, 136] on icon "Move forward to switch to the next month." at bounding box center [274, 133] width 7 height 8
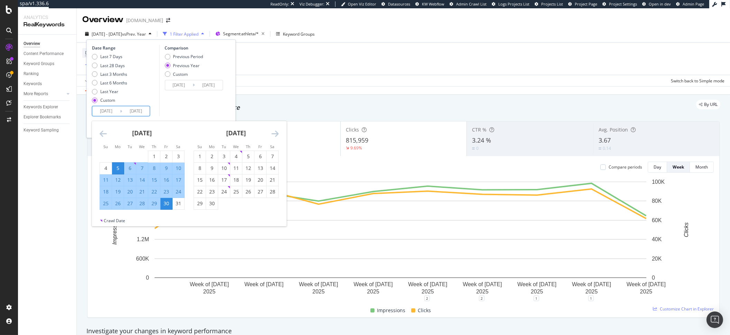
click at [274, 136] on icon "Move forward to switch to the next month." at bounding box center [274, 133] width 7 height 8
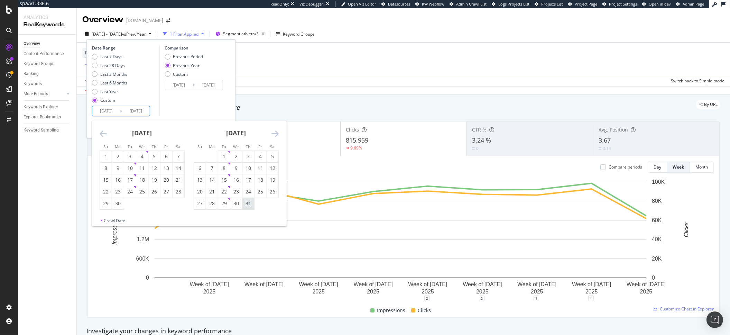
click at [245, 208] on div "31" at bounding box center [248, 203] width 12 height 11
type input "2025/07/31"
type input "2024/08/01"
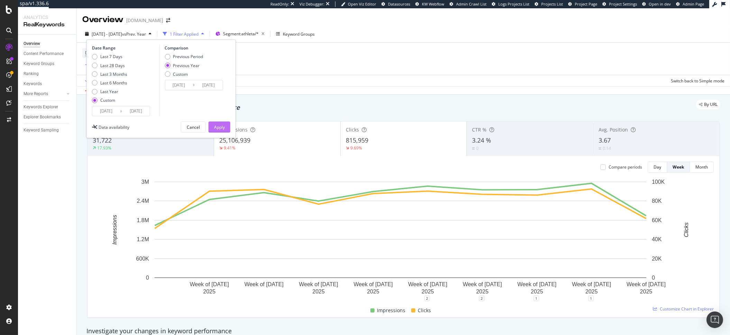
click at [217, 126] on div "Apply" at bounding box center [219, 127] width 11 height 6
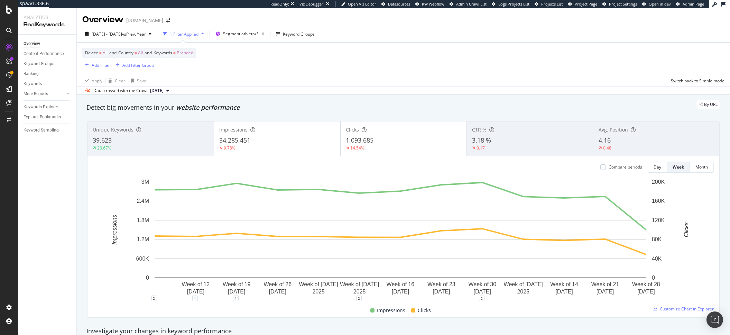
click at [273, 65] on div "Device = All and Country = All and Keywords = Branded Add Filter Add Filter Gro…" at bounding box center [403, 59] width 642 height 32
click at [122, 36] on span "2025 May. 5th - Jul. 31st" at bounding box center [107, 34] width 30 height 6
click at [330, 110] on div "Detect big movements in your website performance" at bounding box center [402, 107] width 633 height 9
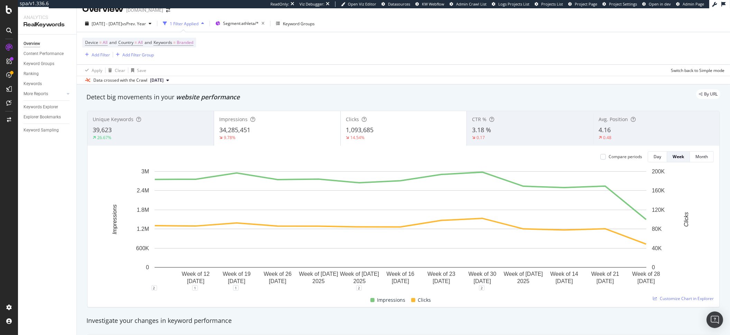
scroll to position [16, 0]
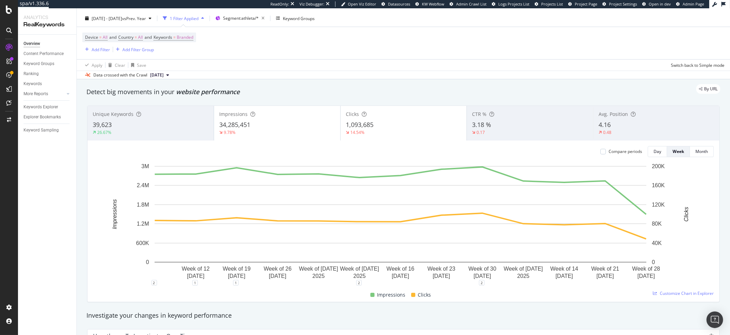
click at [320, 51] on div "Device = All and Country = All and Keywords = Branded Add Filter Add Filter Gro…" at bounding box center [403, 43] width 642 height 32
click at [39, 110] on div "Keywords Explorer" at bounding box center [41, 106] width 35 height 7
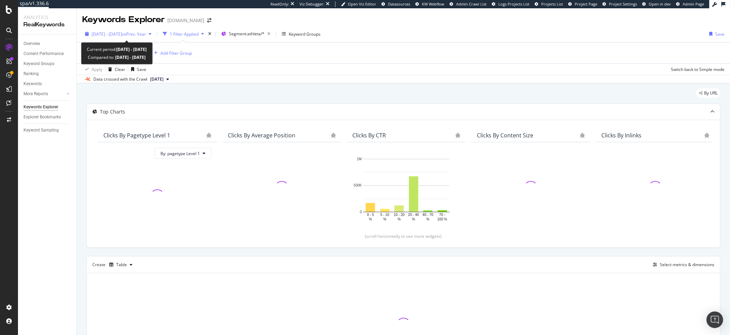
click at [122, 33] on span "2025 May. 5th - Jul. 31st" at bounding box center [107, 34] width 30 height 6
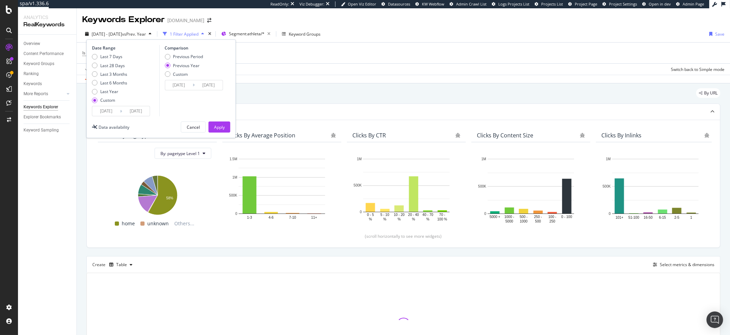
click at [146, 109] on input "2025/07/31" at bounding box center [136, 111] width 28 height 10
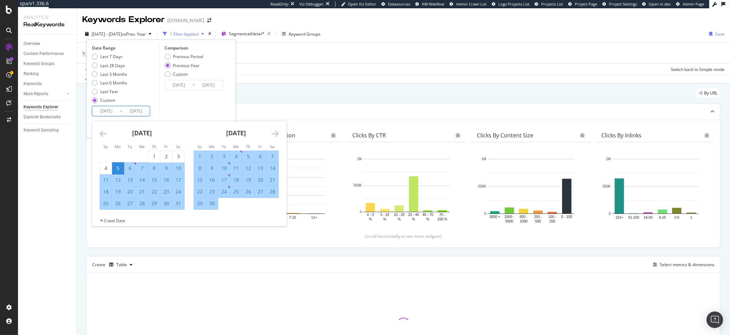
click at [274, 136] on icon "Move forward to switch to the next month." at bounding box center [274, 133] width 7 height 8
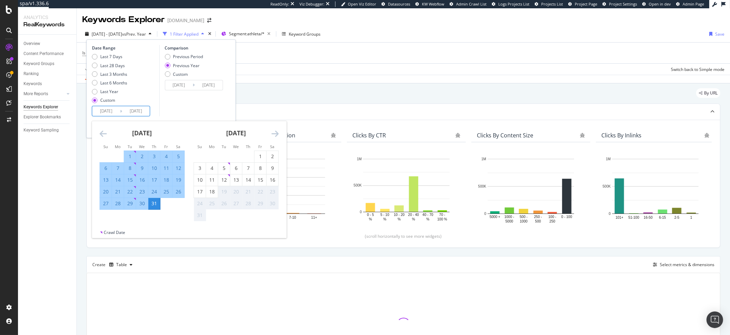
click at [274, 136] on icon "Move forward to switch to the next month." at bounding box center [274, 133] width 7 height 8
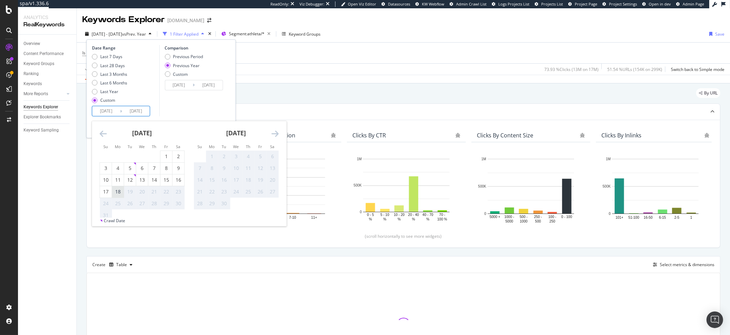
click at [120, 195] on div "18" at bounding box center [118, 191] width 12 height 7
type input "2025/08/18"
type input "2024/08/19"
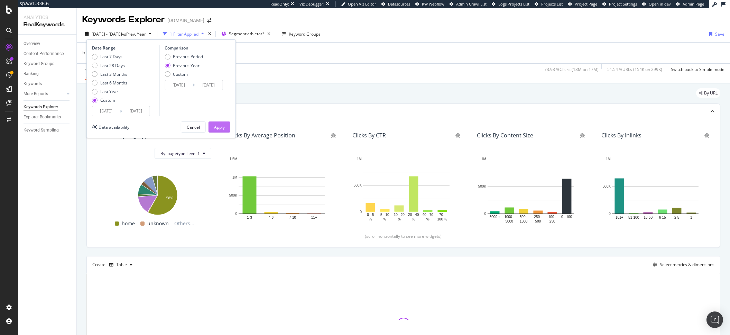
click at [220, 123] on div "Apply" at bounding box center [219, 127] width 11 height 10
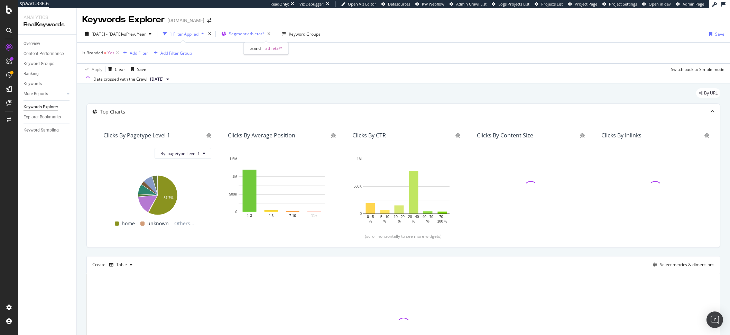
click at [264, 31] on span "Segment: athleta/*" at bounding box center [247, 34] width 36 height 6
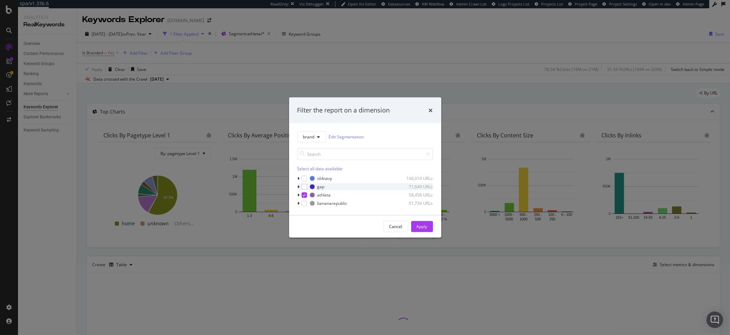
click at [303, 189] on div "gap 71,649 URLs" at bounding box center [364, 186] width 135 height 7
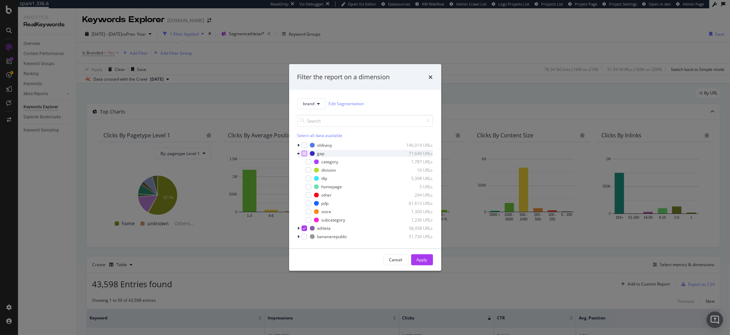
click at [305, 156] on div "modal" at bounding box center [304, 153] width 6 height 6
click at [309, 227] on div "athleta 58,458 URLs" at bounding box center [364, 227] width 135 height 7
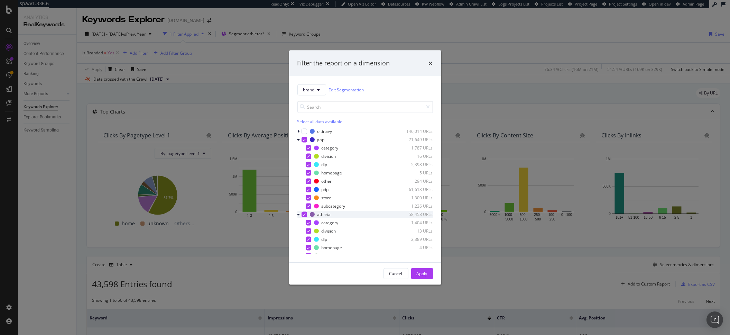
click at [303, 215] on icon "modal" at bounding box center [303, 213] width 3 height 3
click at [299, 214] on icon "modal" at bounding box center [298, 214] width 3 height 4
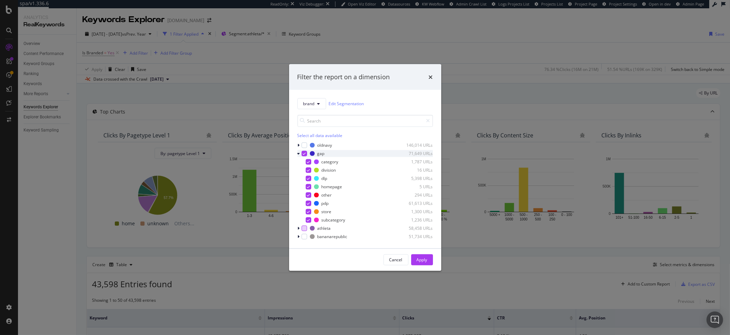
click at [299, 151] on icon "modal" at bounding box center [298, 153] width 3 height 4
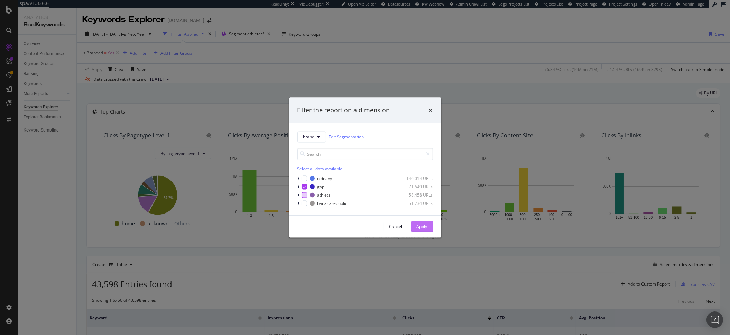
click at [425, 228] on div "Apply" at bounding box center [421, 226] width 11 height 6
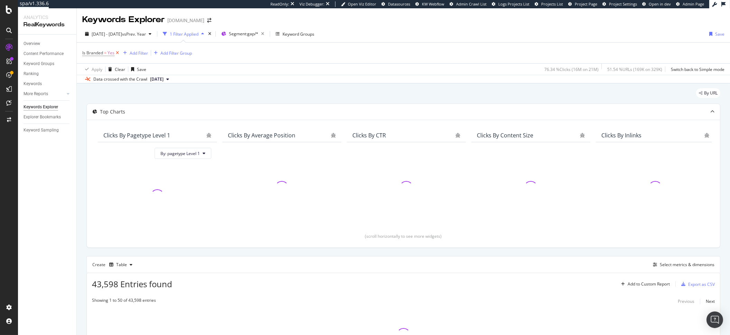
click at [118, 53] on icon at bounding box center [117, 52] width 6 height 7
click at [332, 58] on div "Add Filter Add Filter Group" at bounding box center [403, 53] width 642 height 20
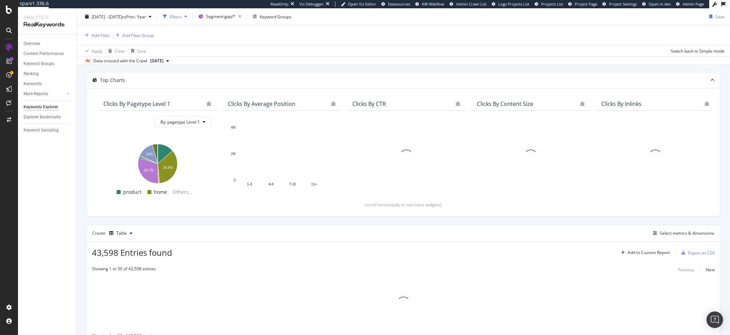
scroll to position [64, 0]
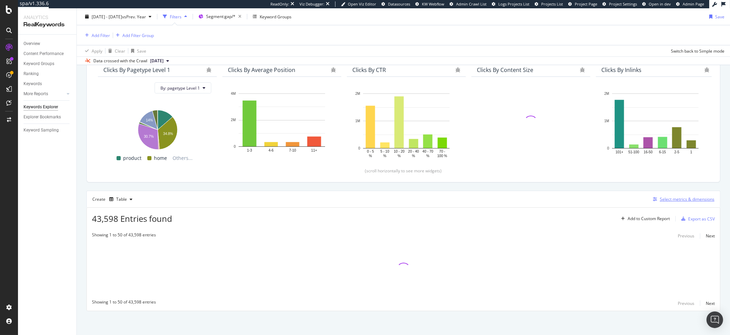
click at [652, 200] on icon "button" at bounding box center [654, 199] width 4 height 4
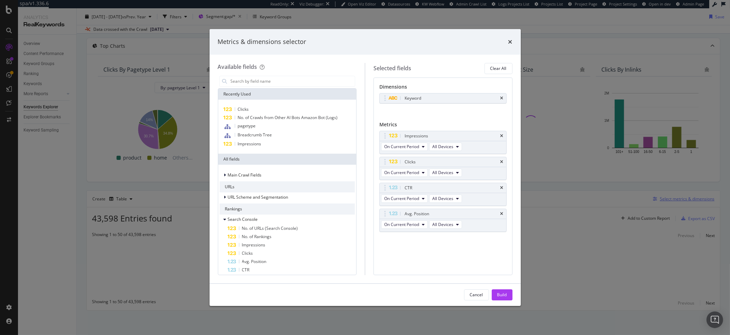
scroll to position [33, 0]
click at [506, 97] on div "Dimensions Keyword You can use this field as a dimension Metrics Impressions On…" at bounding box center [442, 175] width 139 height 197
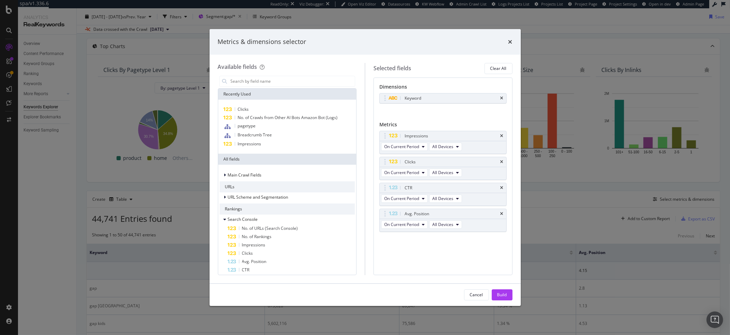
click at [504, 92] on div "Dimensions" at bounding box center [442, 88] width 127 height 10
click at [503, 96] on div "Keyword" at bounding box center [442, 98] width 126 height 10
click at [502, 98] on icon "times" at bounding box center [501, 98] width 3 height 4
click at [501, 134] on icon "times" at bounding box center [501, 134] width 3 height 4
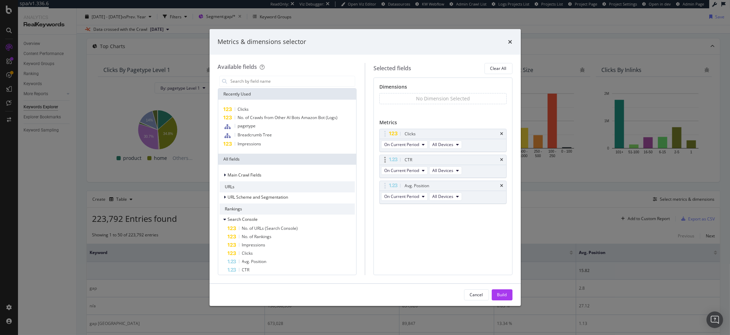
click at [504, 160] on div "CTR" at bounding box center [442, 160] width 126 height 10
click at [503, 159] on icon "times" at bounding box center [501, 160] width 3 height 4
click at [504, 160] on div "Avg. Position" at bounding box center [442, 160] width 126 height 10
click at [501, 157] on div "Avg. Position" at bounding box center [442, 160] width 126 height 10
click at [501, 159] on icon "times" at bounding box center [501, 160] width 3 height 4
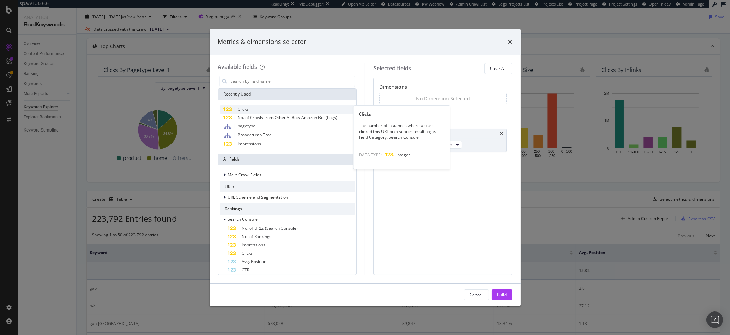
click at [247, 110] on span "Clicks" at bounding box center [243, 109] width 11 height 6
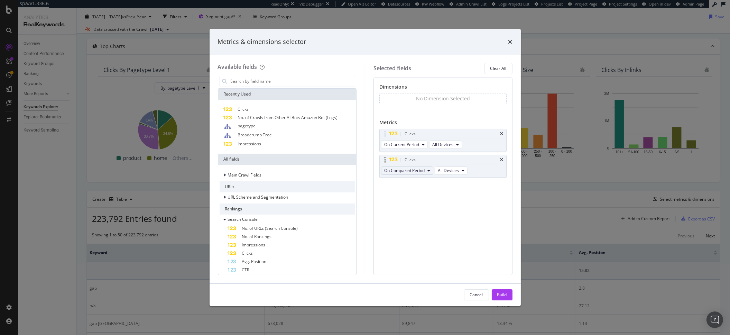
click at [414, 168] on span "On Compared Period" at bounding box center [404, 170] width 40 height 6
click at [435, 219] on span "Diff. between Periods - Value" at bounding box center [420, 221] width 67 height 6
click at [500, 292] on div "Build" at bounding box center [502, 294] width 10 height 6
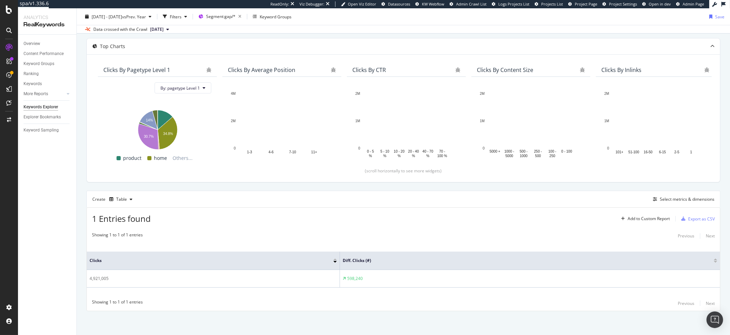
click at [448, 307] on div "Showing 1 to 1 of 1 entries Previous Next Clicks Diff. Clicks (#) 4,921,005 598…" at bounding box center [403, 269] width 633 height 83
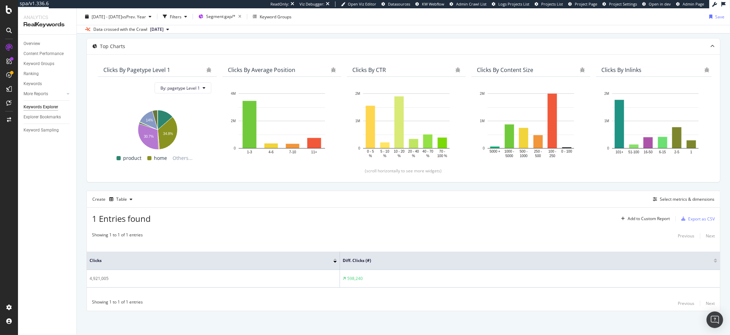
scroll to position [32, 0]
click at [269, 249] on div "Clicks Diff. Clicks (#) 4,921,005 598,240" at bounding box center [403, 270] width 633 height 52
click at [650, 203] on div "Select metrics & dimensions" at bounding box center [682, 200] width 64 height 8
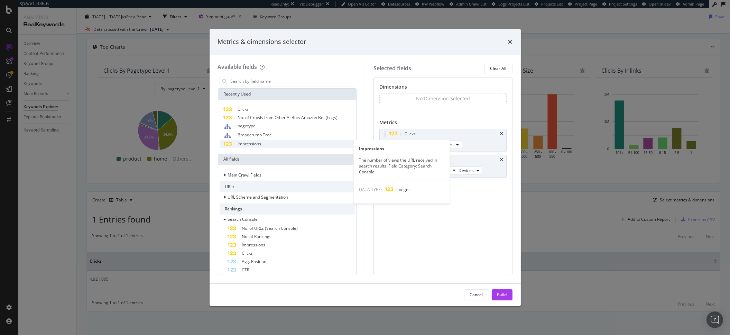
click at [257, 142] on span "Impressions" at bounding box center [250, 144] width 24 height 6
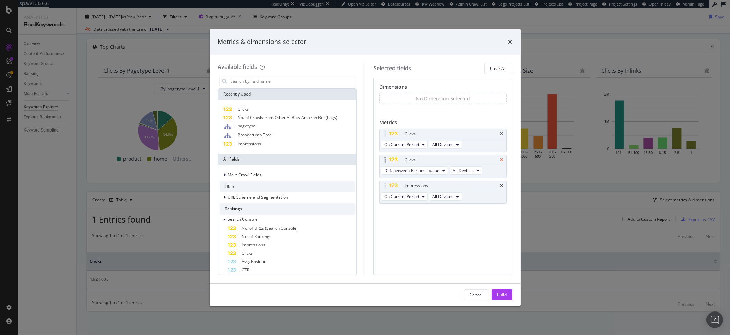
click at [500, 161] on icon "times" at bounding box center [501, 160] width 3 height 4
click at [499, 131] on div "Clicks" at bounding box center [442, 134] width 126 height 10
click at [501, 133] on icon "times" at bounding box center [501, 134] width 3 height 4
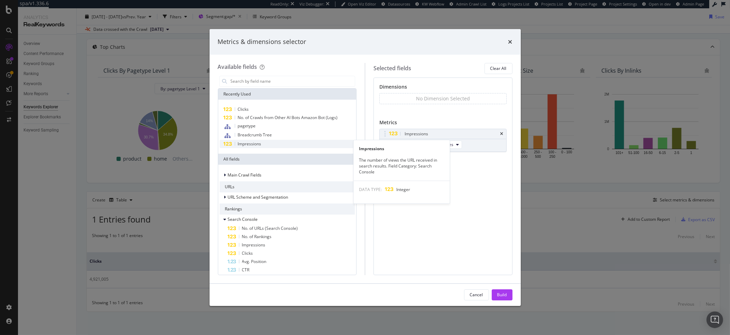
click at [259, 145] on span "Impressions" at bounding box center [250, 144] width 24 height 6
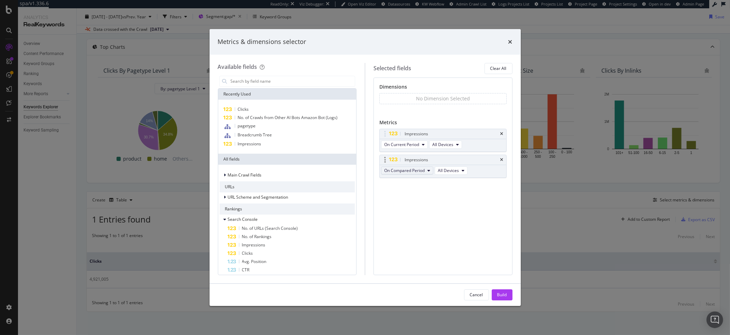
click at [420, 174] on button "On Compared Period" at bounding box center [407, 170] width 52 height 8
click at [427, 210] on span "Diff. between Periods - Percentage" at bounding box center [420, 208] width 67 height 6
click at [499, 290] on div "Build" at bounding box center [502, 294] width 10 height 10
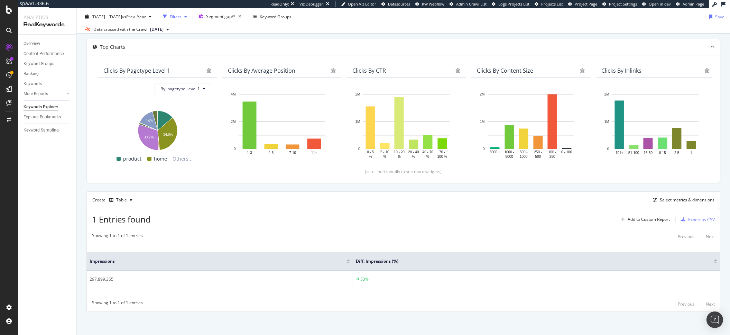
click at [186, 21] on div "Filters" at bounding box center [175, 16] width 30 height 10
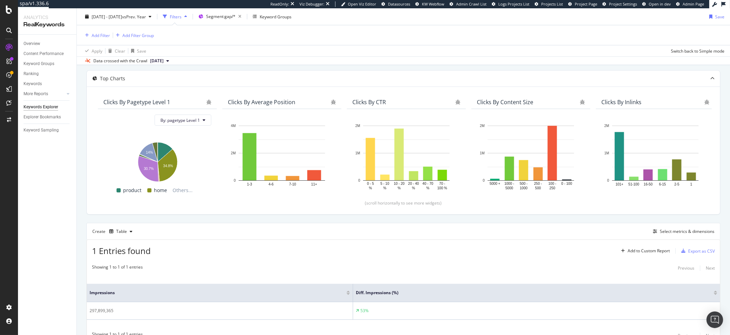
scroll to position [64, 0]
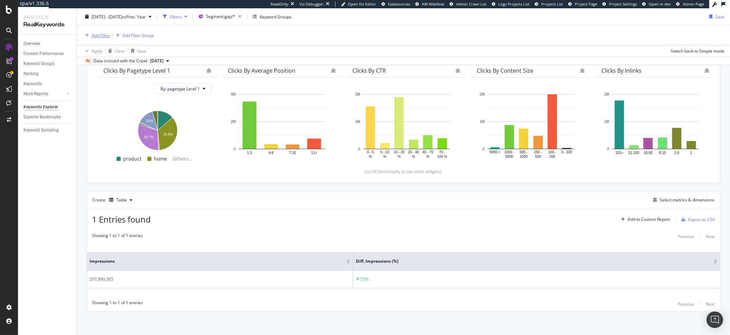
click at [107, 39] on div "Add Filter" at bounding box center [96, 35] width 28 height 8
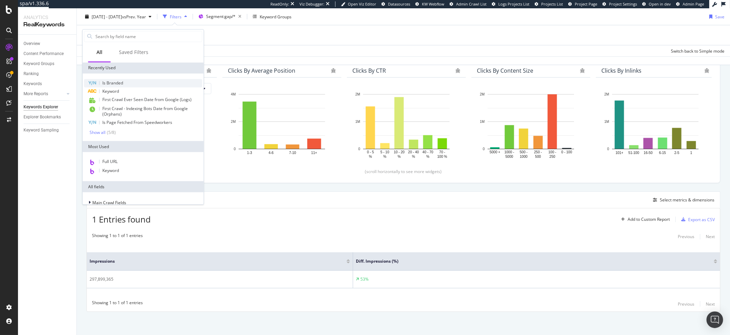
click at [114, 83] on span "Is Branded" at bounding box center [112, 83] width 21 height 6
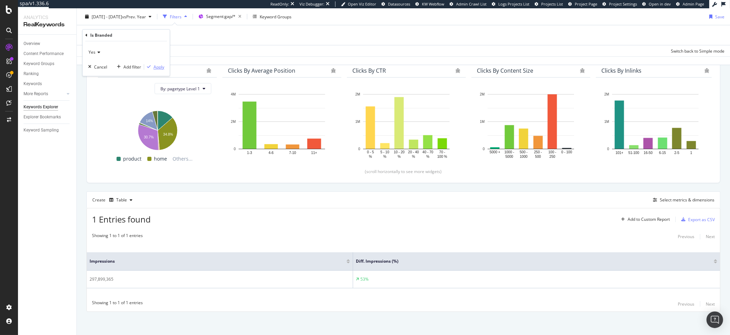
click at [160, 65] on div "Apply" at bounding box center [158, 67] width 11 height 6
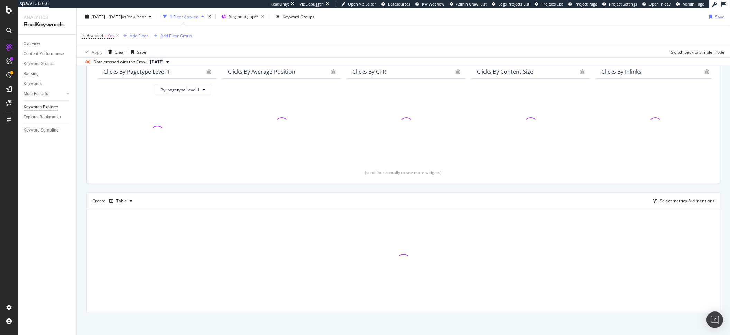
scroll to position [65, 0]
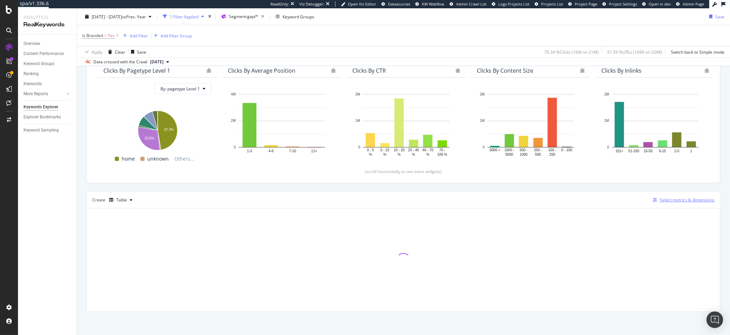
click at [650, 203] on div "Select metrics & dimensions" at bounding box center [682, 200] width 64 height 8
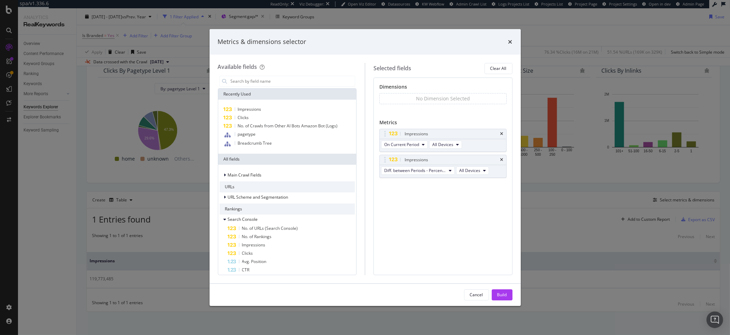
click at [293, 88] on div "Recently Used" at bounding box center [287, 93] width 138 height 11
click at [284, 76] on div "modal" at bounding box center [287, 81] width 136 height 11
click at [278, 79] on input "modal" at bounding box center [292, 81] width 125 height 10
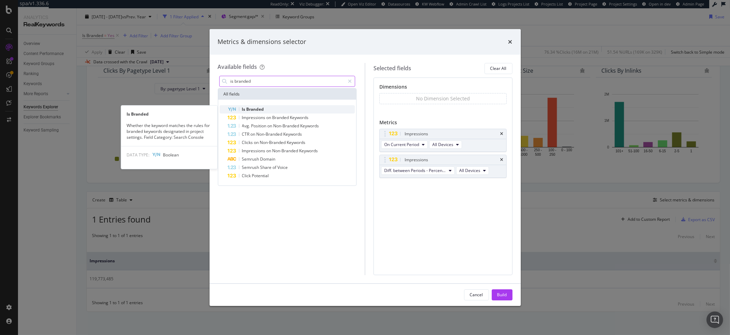
type input "is branded"
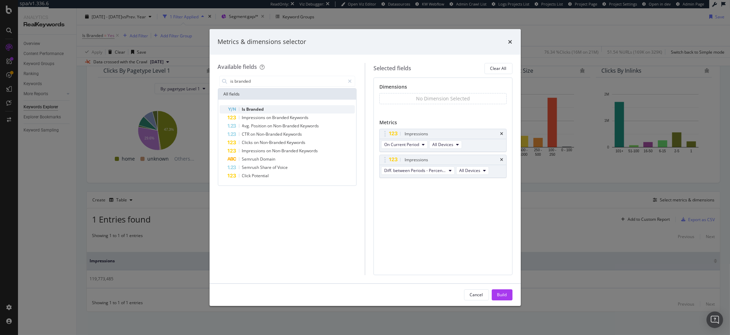
click at [264, 112] on div "Is Branded" at bounding box center [291, 109] width 127 height 8
click at [506, 296] on div "Build" at bounding box center [502, 294] width 10 height 6
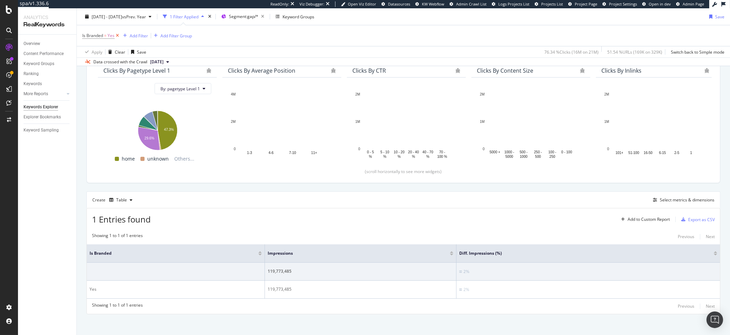
click at [116, 37] on icon at bounding box center [117, 35] width 6 height 7
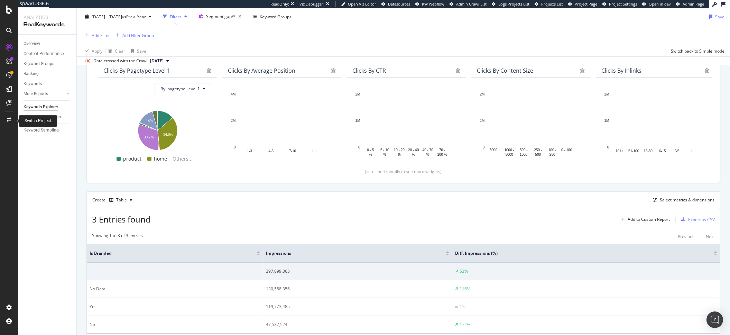
scroll to position [102, 0]
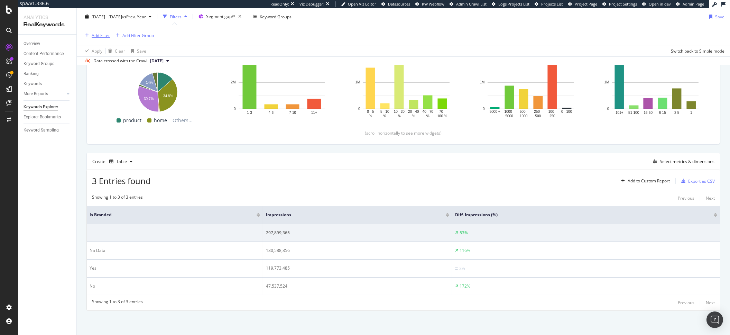
click at [97, 34] on div "Add Filter" at bounding box center [101, 35] width 18 height 6
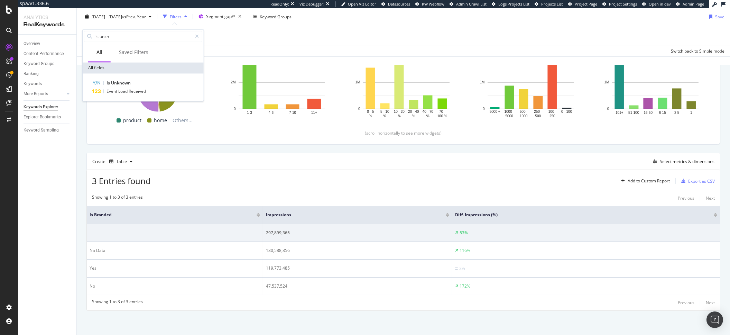
type input "is unkn"
click at [127, 78] on div "Is Unknown Event Load Received" at bounding box center [143, 87] width 121 height 28
click at [126, 80] on span "Unknown" at bounding box center [121, 83] width 20 height 6
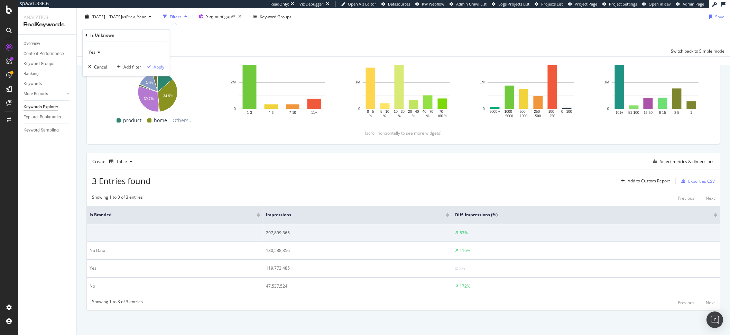
click at [93, 49] on span "Yes" at bounding box center [91, 52] width 7 height 6
click at [102, 73] on div "No" at bounding box center [127, 75] width 74 height 9
click at [166, 68] on div "No Cancel Add filter Apply" at bounding box center [126, 58] width 87 height 35
click at [162, 69] on div "Apply" at bounding box center [158, 67] width 11 height 6
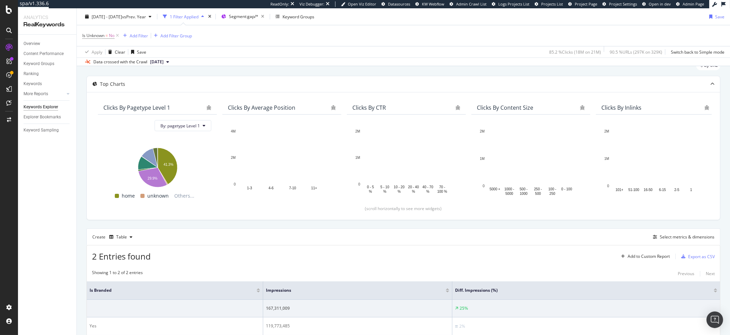
scroll to position [86, 0]
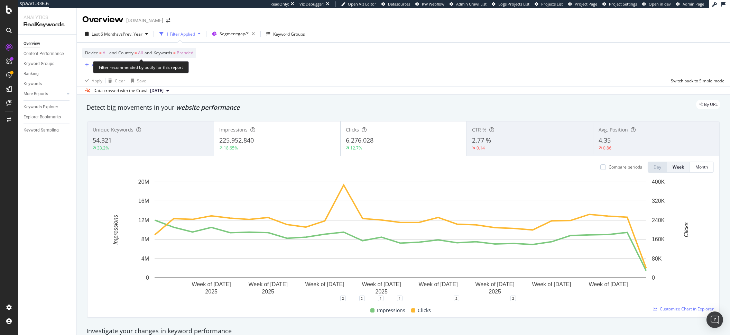
click at [185, 54] on span "Branded" at bounding box center [185, 53] width 17 height 10
click at [175, 68] on span "Branded" at bounding box center [173, 69] width 19 height 6
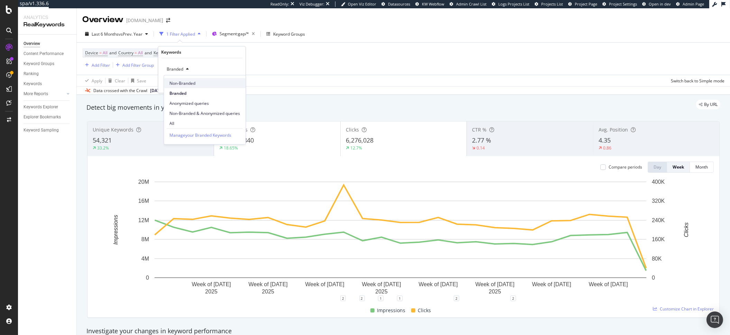
click at [188, 87] on div "Non-Branded" at bounding box center [205, 83] width 82 height 10
click at [234, 85] on div "Apply" at bounding box center [234, 84] width 11 height 6
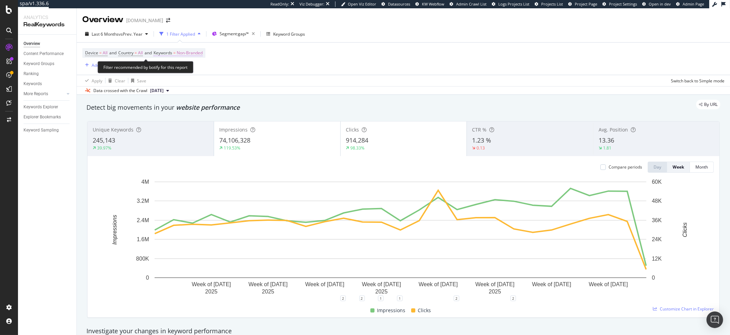
click at [186, 57] on span "Non-Branded" at bounding box center [190, 53] width 26 height 10
click at [181, 63] on div "Non-Branded Cancel Add filter Apply" at bounding box center [201, 75] width 87 height 35
click at [182, 67] on span "Non-Branded" at bounding box center [178, 69] width 29 height 6
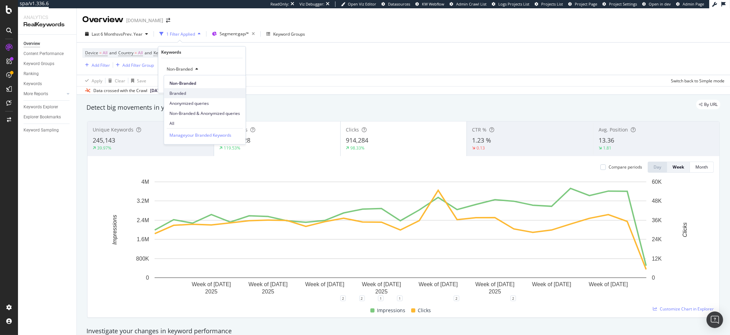
click at [182, 95] on span "Branded" at bounding box center [204, 93] width 71 height 6
click at [233, 87] on div "Apply" at bounding box center [230, 84] width 20 height 6
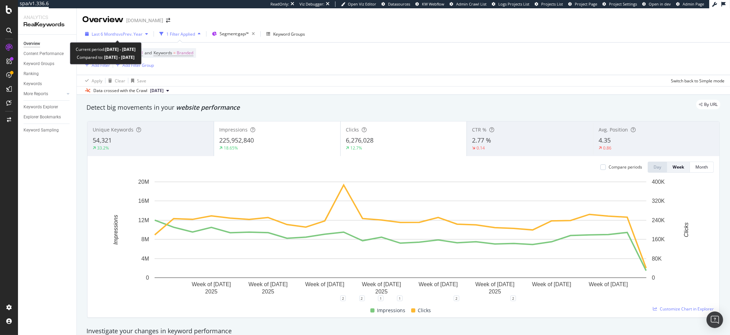
click at [92, 33] on span "Last 6 Months" at bounding box center [105, 34] width 27 height 6
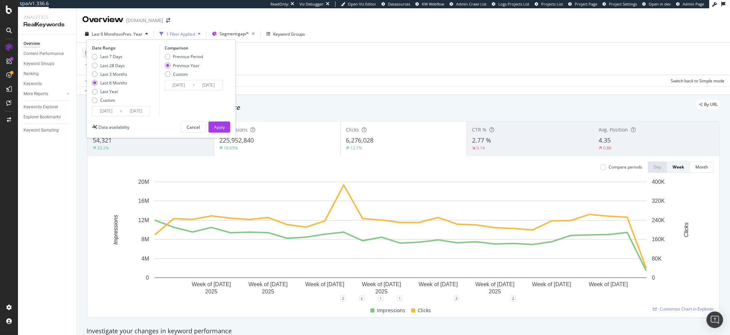
click at [114, 112] on input "[DATE]" at bounding box center [106, 111] width 28 height 10
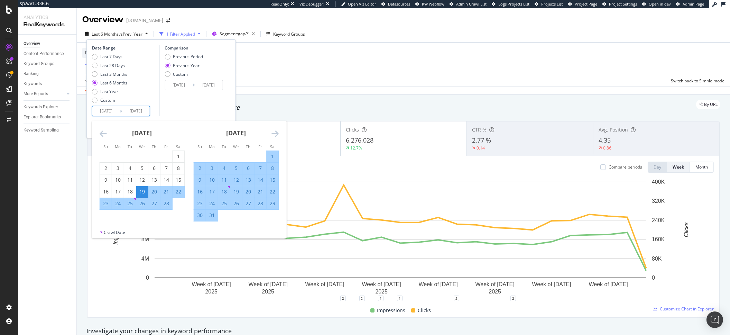
click at [104, 140] on div "[DATE]" at bounding box center [142, 135] width 85 height 29
click at [104, 138] on div "[DATE]" at bounding box center [142, 135] width 85 height 29
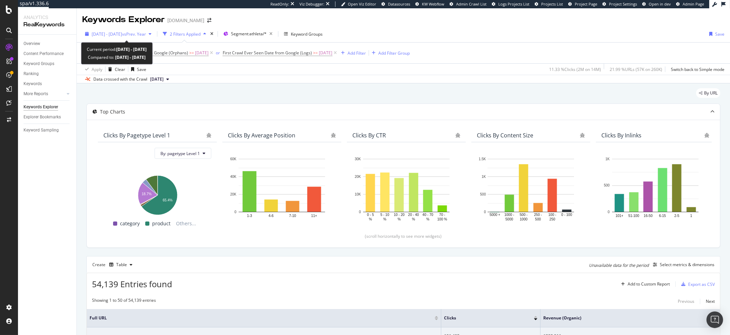
click at [146, 34] on span "vs Prev. Year" at bounding box center [134, 34] width 24 height 6
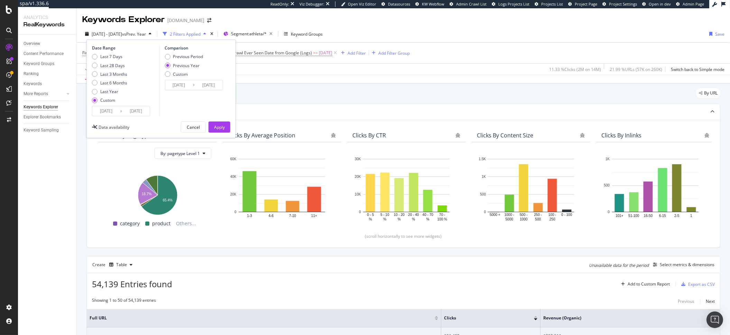
click at [132, 118] on div "Date Range Last 7 Days Last 28 Days Last 3 Months Last 6 Months Last Year Custo…" at bounding box center [160, 88] width 149 height 98
click at [132, 117] on div "Date Range Last 7 Days Last 28 Days Last 3 Months Last 6 Months Last Year Custo…" at bounding box center [160, 88] width 149 height 98
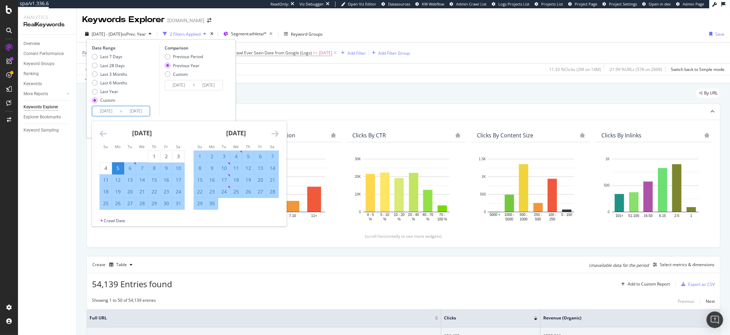
click at [130, 115] on input "[DATE]" at bounding box center [136, 111] width 28 height 10
click at [270, 131] on div "[DATE]" at bounding box center [236, 135] width 85 height 29
click at [278, 133] on icon "Move forward to switch to the next month." at bounding box center [274, 133] width 7 height 8
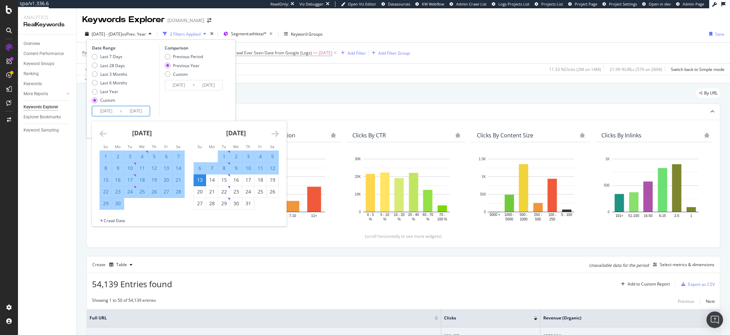
click at [278, 133] on icon "Move forward to switch to the next month." at bounding box center [274, 133] width 7 height 8
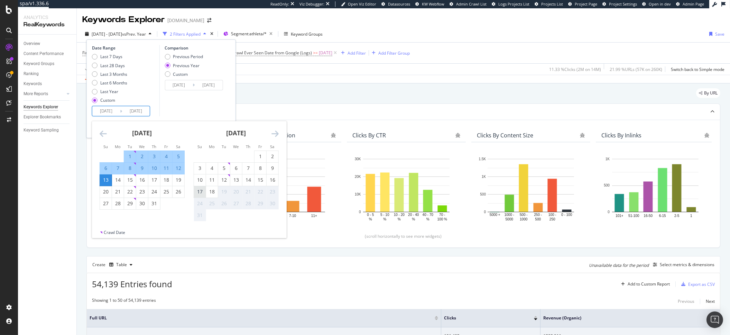
click at [194, 192] on div "17" at bounding box center [200, 191] width 12 height 7
type input "[DATE]"
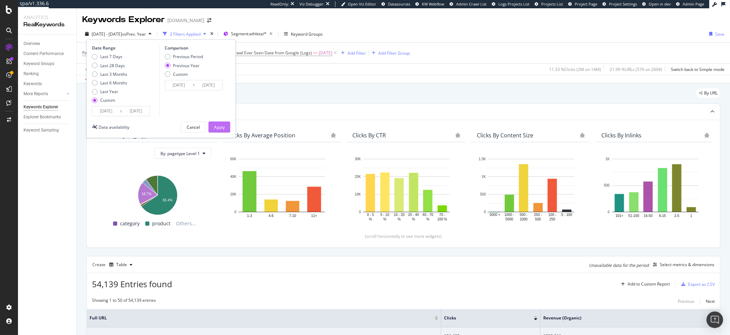
click at [220, 130] on div "Apply" at bounding box center [219, 127] width 11 height 10
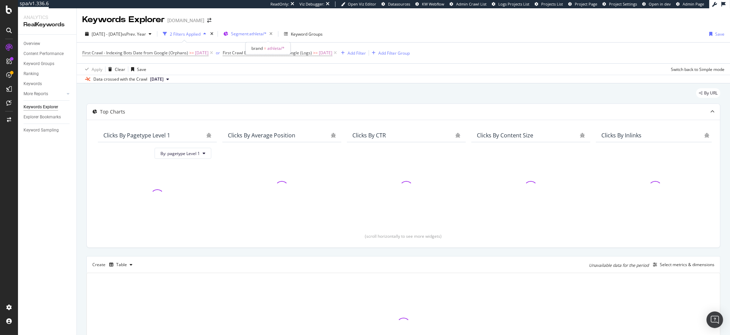
click at [275, 37] on div "Segment: athleta/*" at bounding box center [253, 34] width 44 height 10
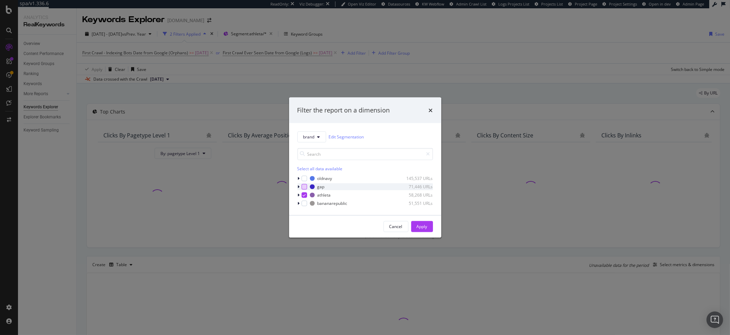
click at [305, 185] on div "modal" at bounding box center [304, 187] width 6 height 6
drag, startPoint x: 304, startPoint y: 195, endPoint x: 337, endPoint y: 205, distance: 35.0
click at [304, 195] on icon "modal" at bounding box center [303, 194] width 3 height 3
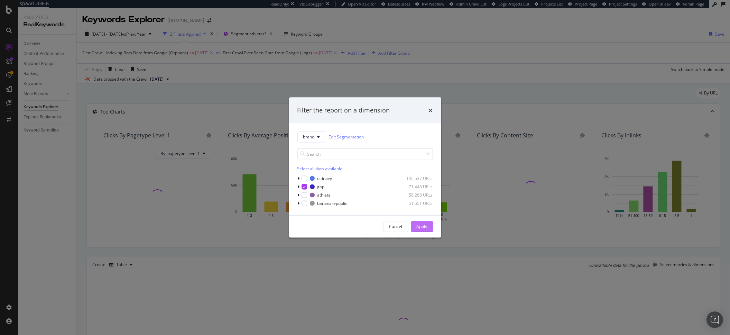
click at [427, 228] on button "Apply" at bounding box center [422, 225] width 22 height 11
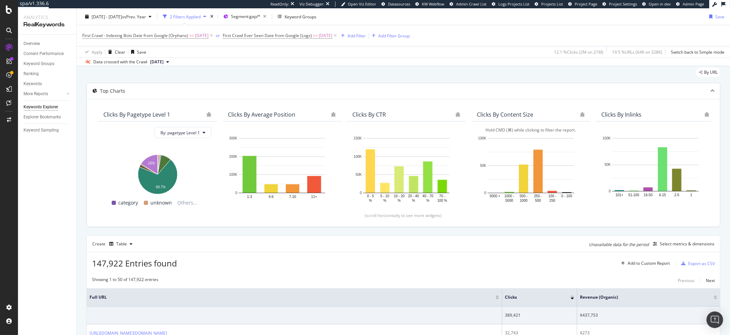
scroll to position [56, 0]
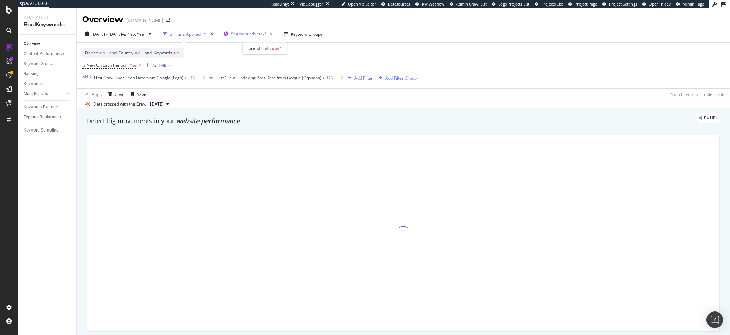
click at [257, 35] on span "Segment: athleta/*" at bounding box center [249, 34] width 36 height 6
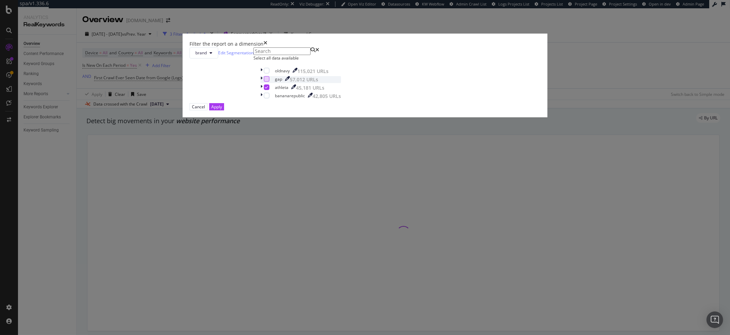
click at [269, 82] on div "modal" at bounding box center [267, 79] width 6 height 6
click at [268, 89] on icon "modal" at bounding box center [266, 86] width 3 height 3
click at [224, 110] on button "Apply" at bounding box center [216, 106] width 15 height 7
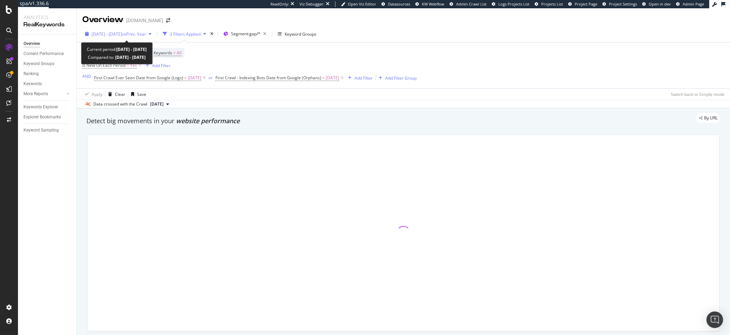
click at [122, 34] on span "2025 May. 5th - Jul. 13th" at bounding box center [107, 34] width 30 height 6
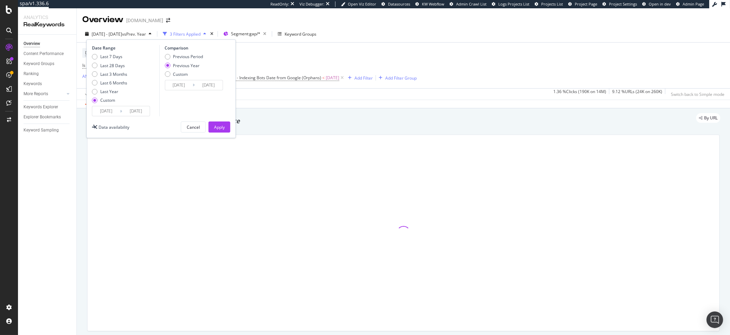
click at [142, 111] on input "2025/07/13" at bounding box center [136, 111] width 28 height 10
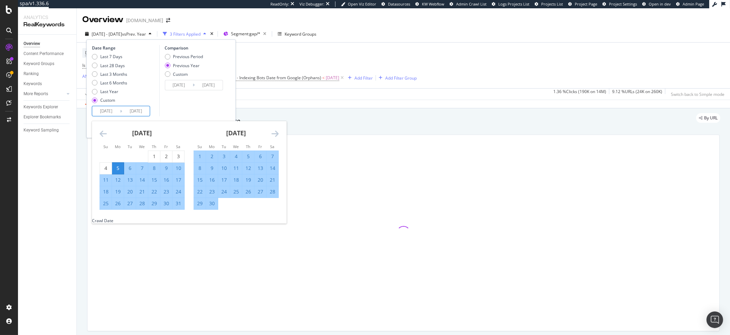
click at [275, 131] on icon "Move forward to switch to the next month." at bounding box center [274, 133] width 7 height 8
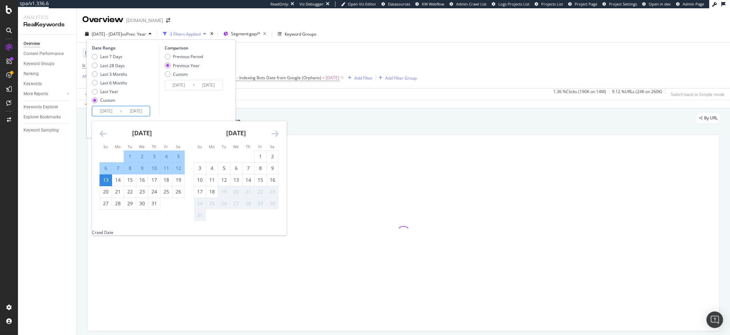
click at [203, 188] on div "17" at bounding box center [200, 191] width 12 height 7
type input "2025/08/17"
type input "2024/08/18"
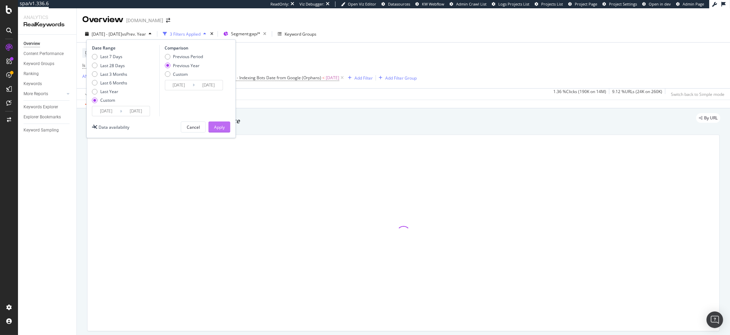
click at [216, 128] on div "Apply" at bounding box center [219, 127] width 11 height 6
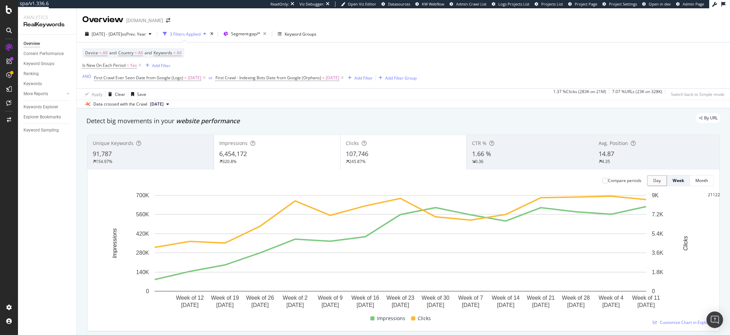
click at [499, 93] on div "Apply Clear Save 1.37 % Clicks ( 283K on 21M ) 7.07 % URLs ( 23K on 328K ) Swit…" at bounding box center [403, 93] width 653 height 11
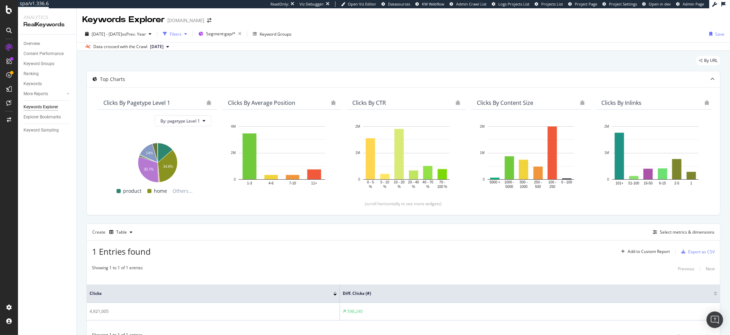
click at [190, 37] on div "Filters" at bounding box center [175, 34] width 30 height 10
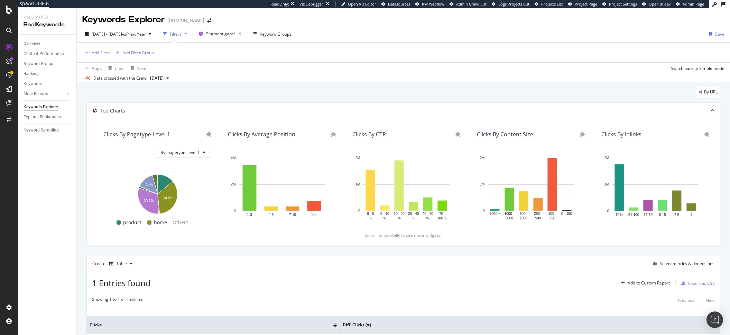
click at [100, 53] on div "Add Filter" at bounding box center [101, 53] width 18 height 6
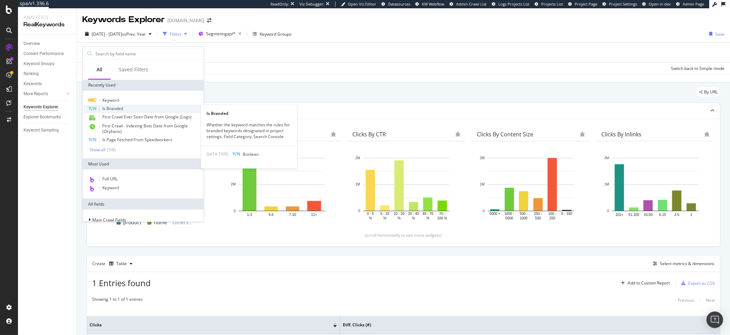
click at [120, 106] on span "Is Branded" at bounding box center [112, 108] width 21 height 6
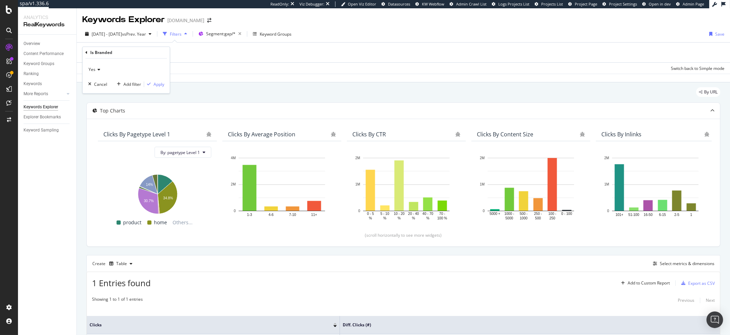
click at [93, 69] on span "Yes" at bounding box center [91, 70] width 7 height 6
click at [98, 92] on div "No" at bounding box center [127, 92] width 74 height 9
click at [152, 82] on div "button" at bounding box center [148, 84] width 9 height 4
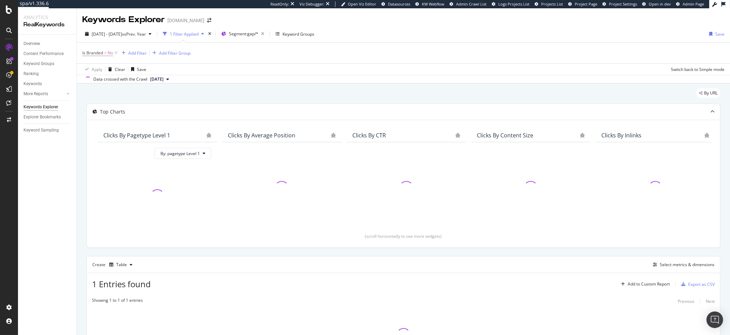
click at [379, 65] on div "Apply Clear Save Switch back to Simple mode" at bounding box center [403, 68] width 653 height 11
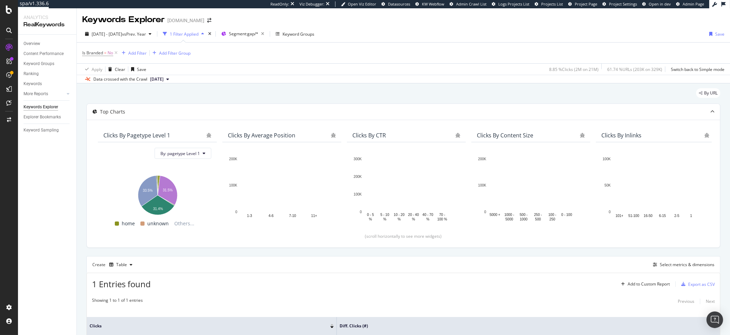
scroll to position [66, 0]
